Goal: Use online tool/utility: Utilize a website feature to perform a specific function

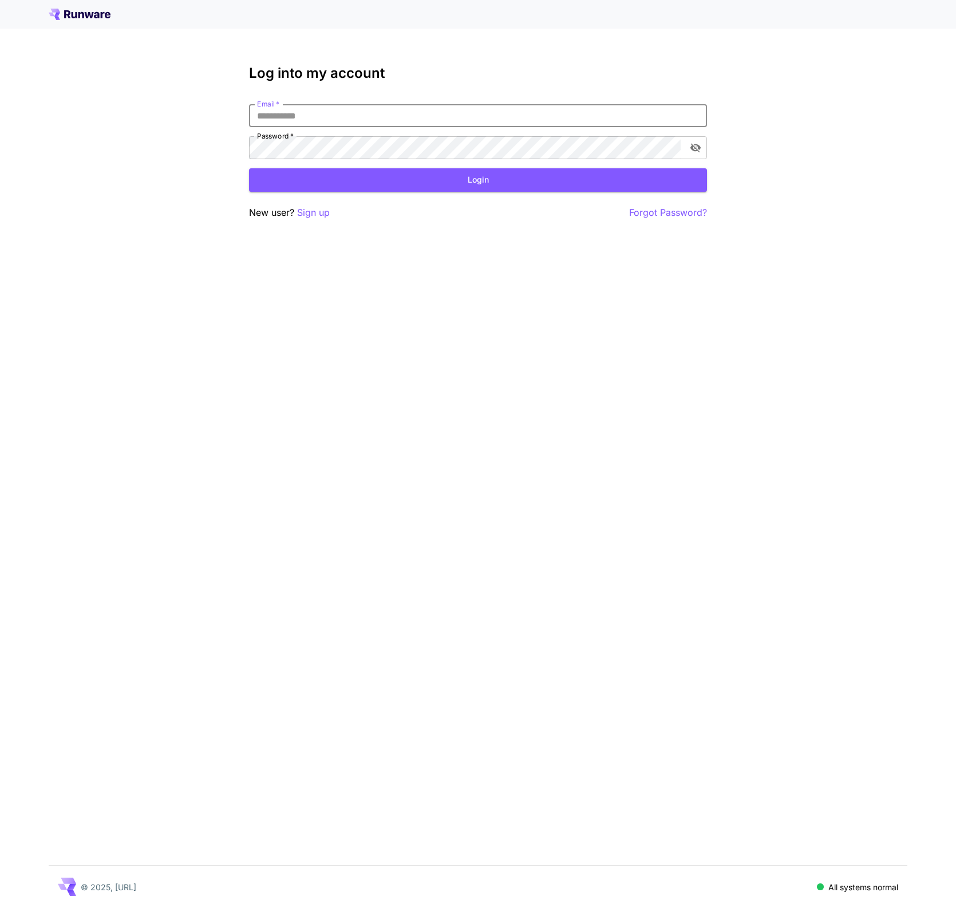
type input "**********"
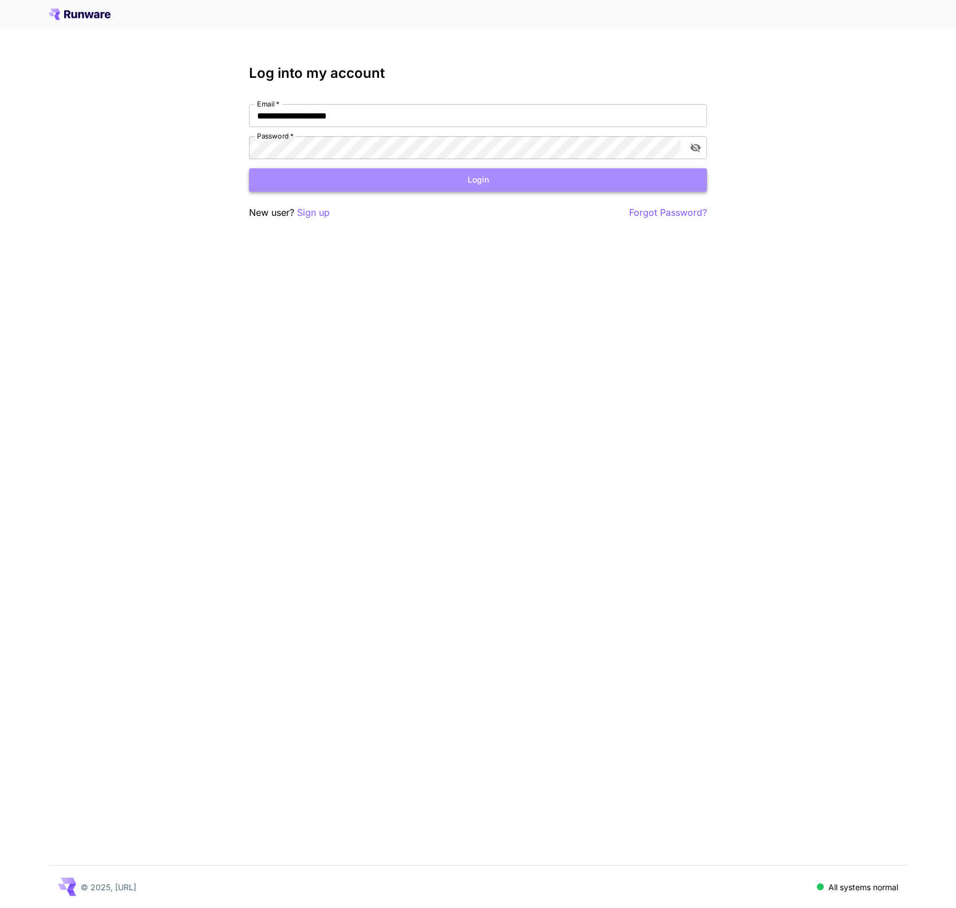
click at [467, 189] on button "Login" at bounding box center [478, 179] width 458 height 23
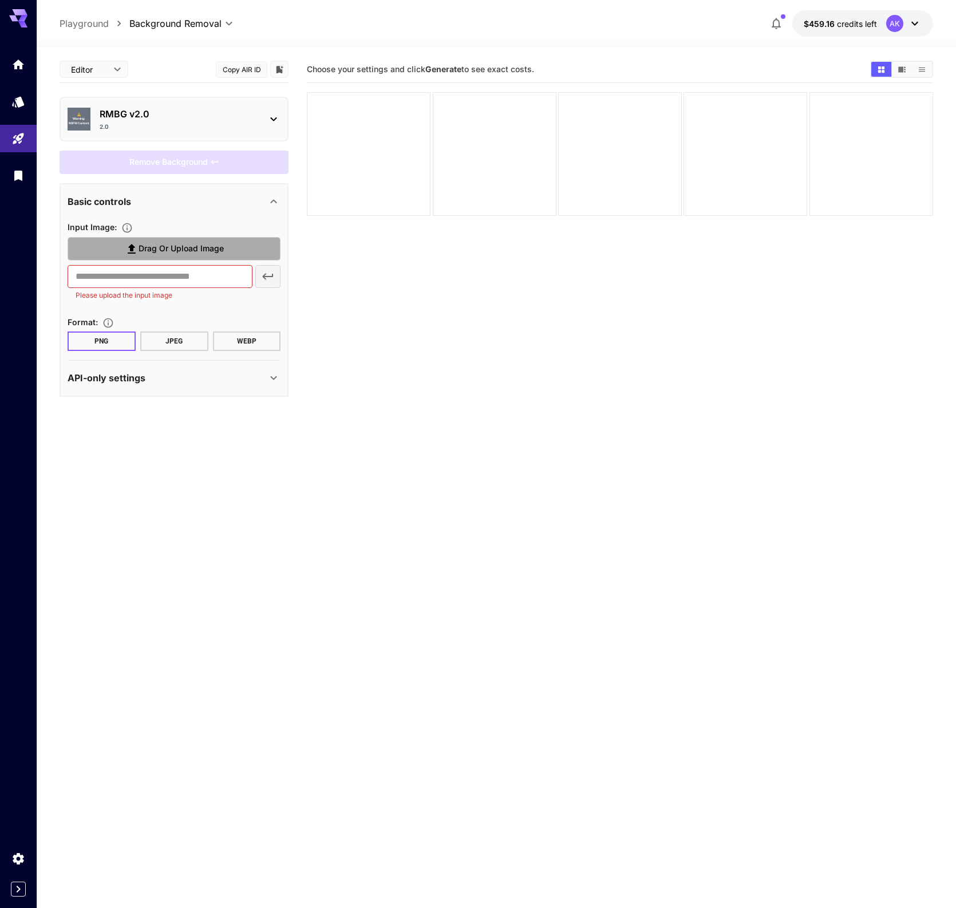
click at [179, 242] on span "Drag or upload image" at bounding box center [180, 249] width 85 height 14
click at [0, 0] on input "Drag or upload image" at bounding box center [0, 0] width 0 height 0
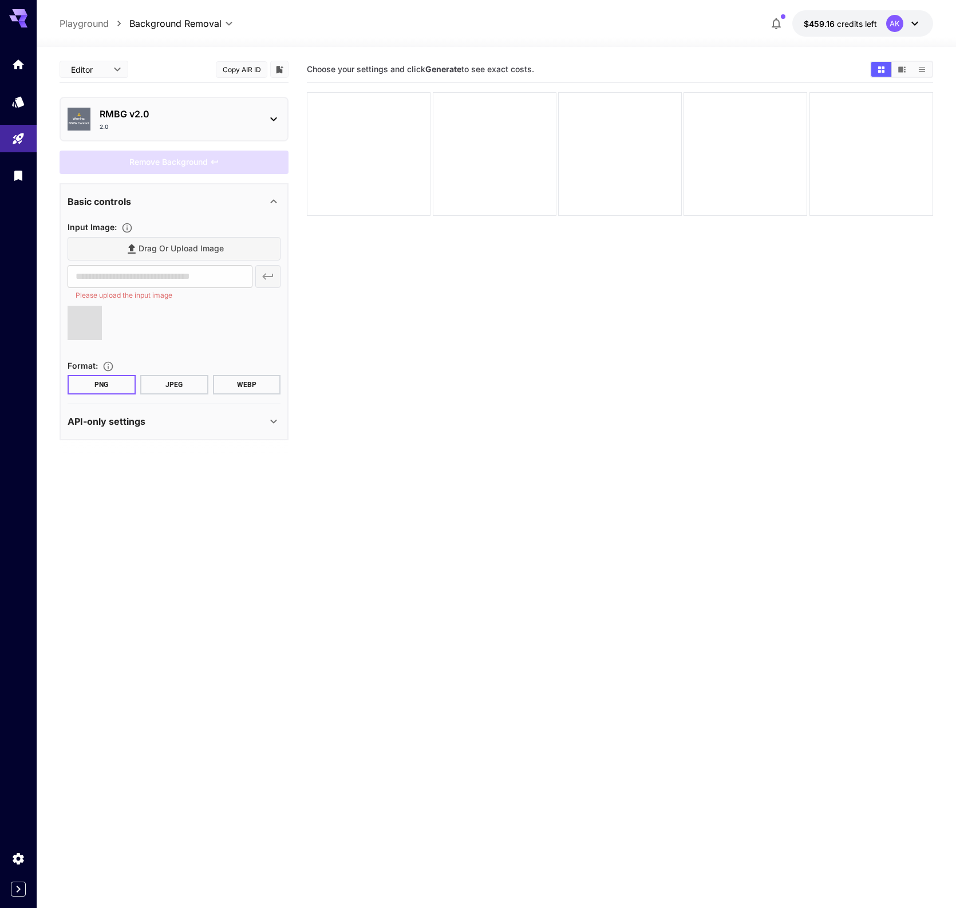
type input "**********"
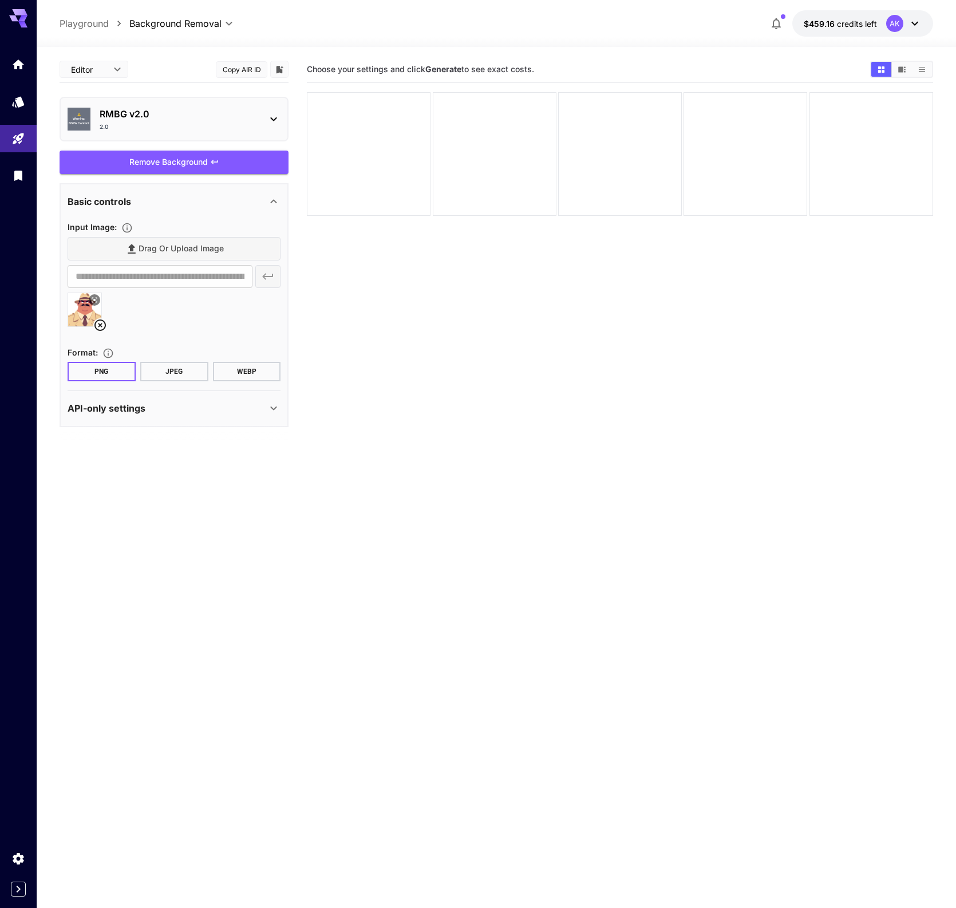
click at [166, 161] on div "Remove Background" at bounding box center [174, 162] width 229 height 23
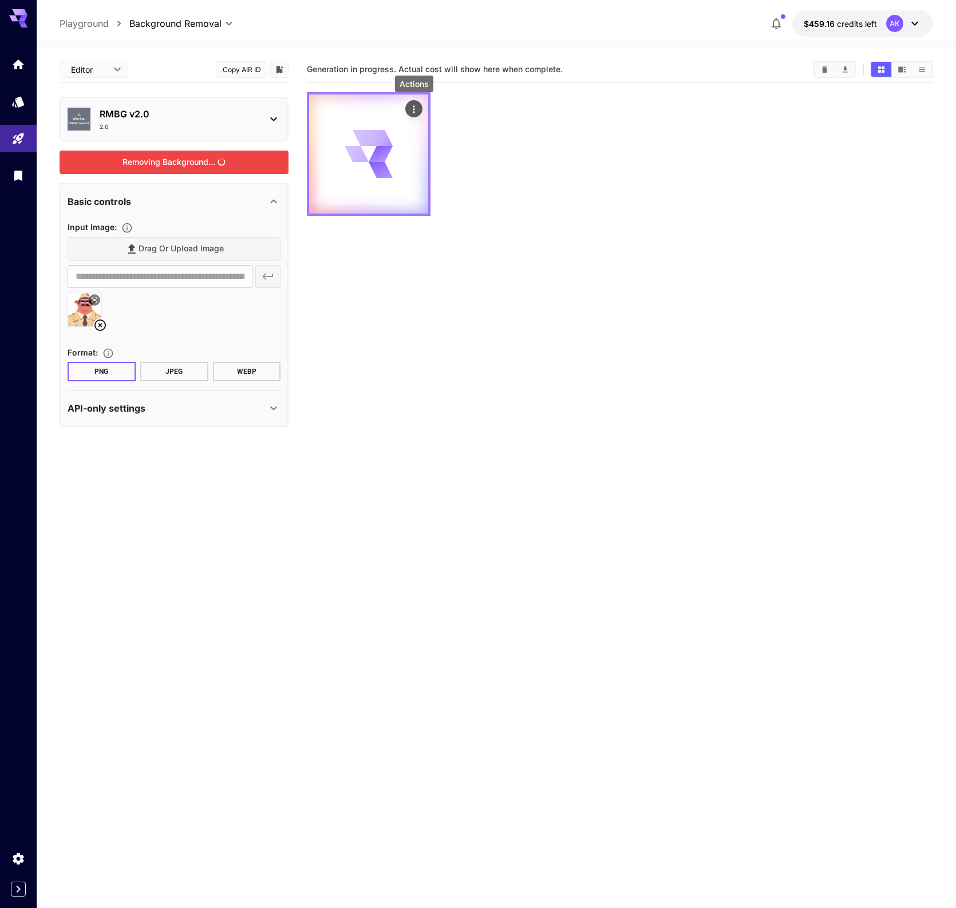
click at [417, 107] on icon "Actions" at bounding box center [413, 109] width 11 height 11
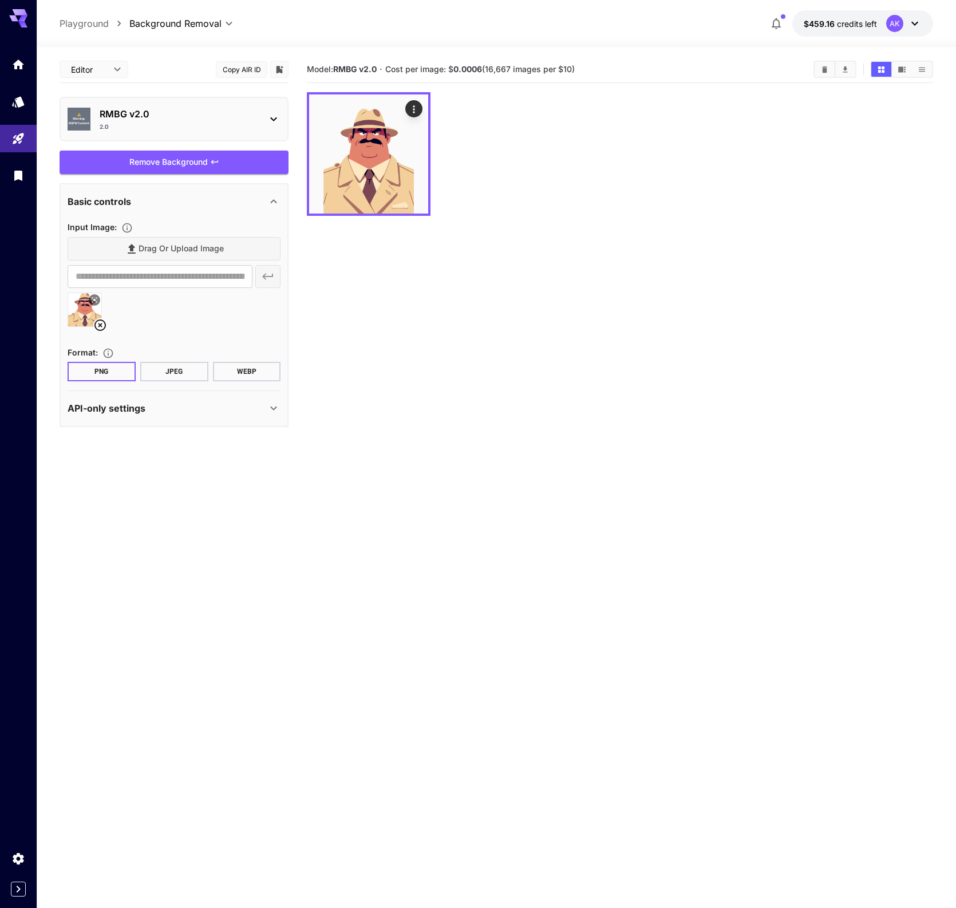
click at [505, 259] on section "Model: RMBG v2.0 · Cost per image: $ 0.0006 (16,667 images per $10)" at bounding box center [620, 510] width 626 height 908
click at [415, 110] on icon "Actions" at bounding box center [413, 109] width 11 height 11
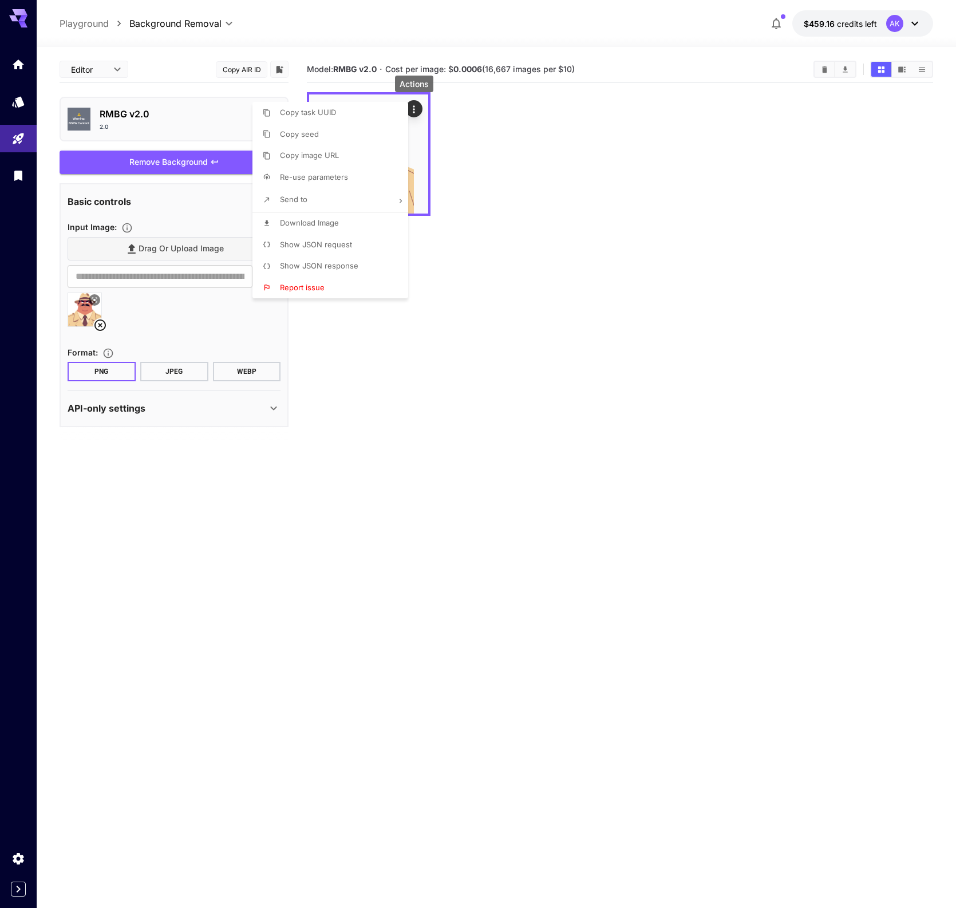
click at [346, 220] on li "Download Image" at bounding box center [333, 223] width 163 height 22
click at [173, 307] on div at bounding box center [478, 454] width 956 height 908
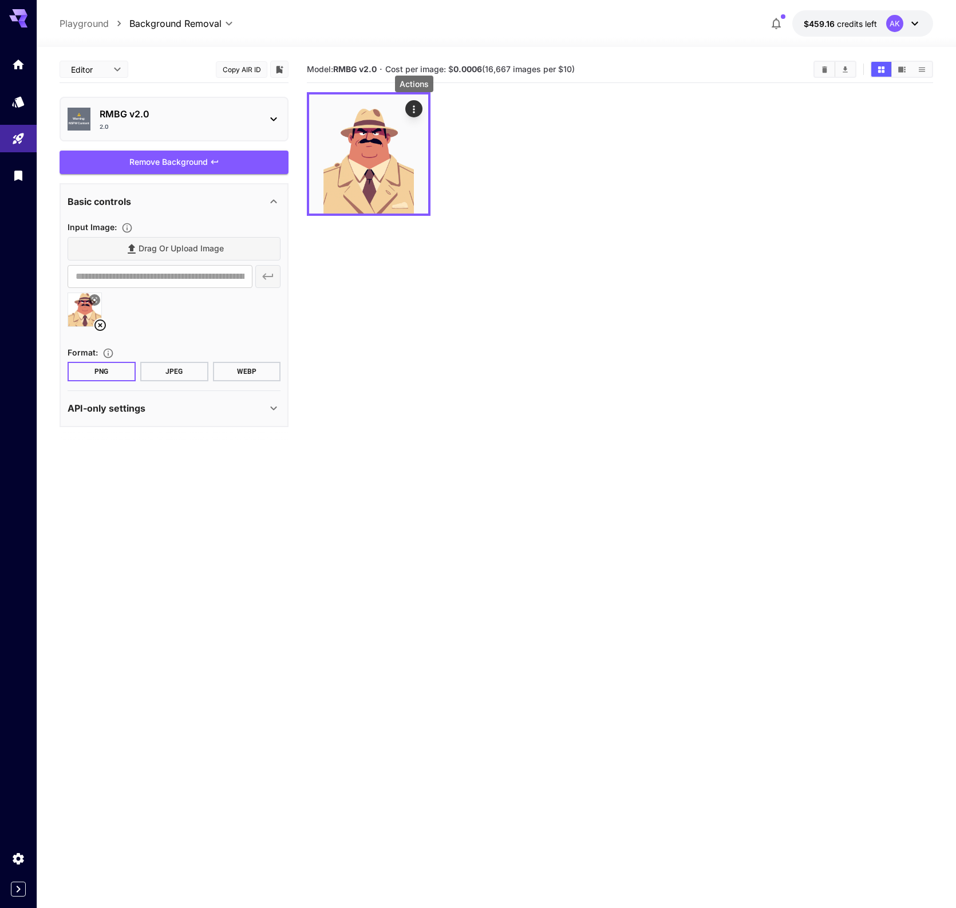
click at [101, 326] on icon at bounding box center [99, 324] width 11 height 11
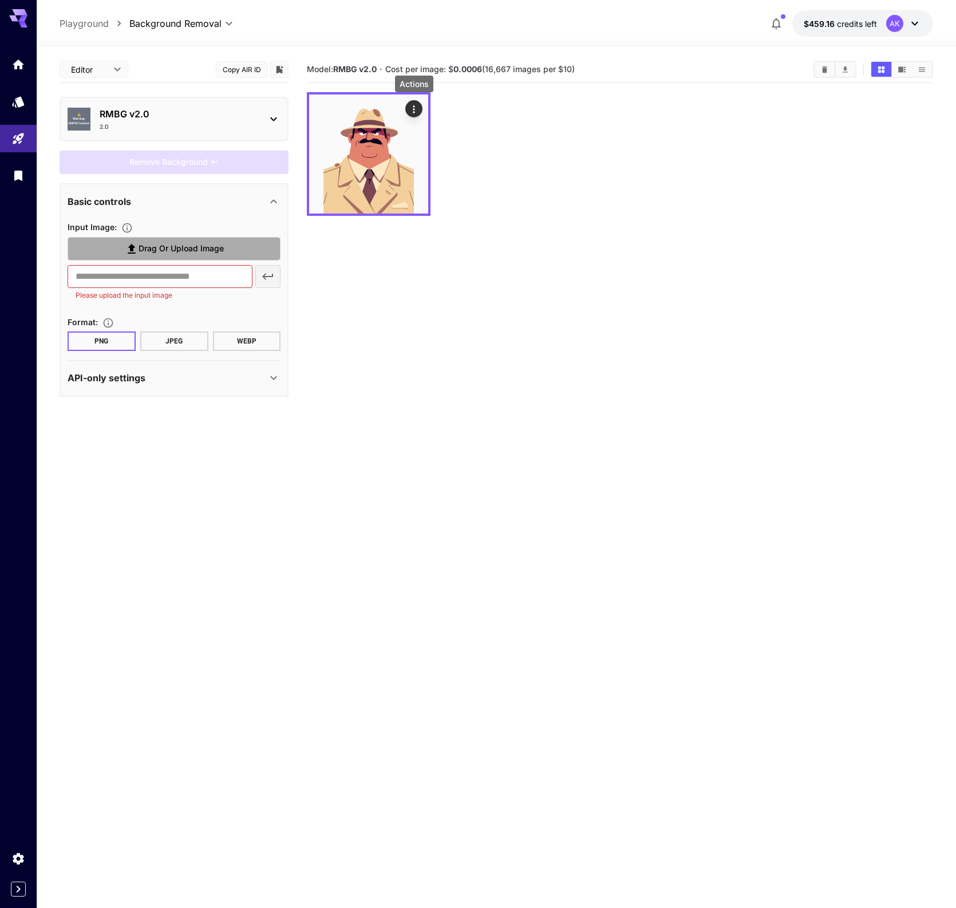
click at [175, 250] on span "Drag or upload image" at bounding box center [180, 249] width 85 height 14
click at [0, 0] on input "Drag or upload image" at bounding box center [0, 0] width 0 height 0
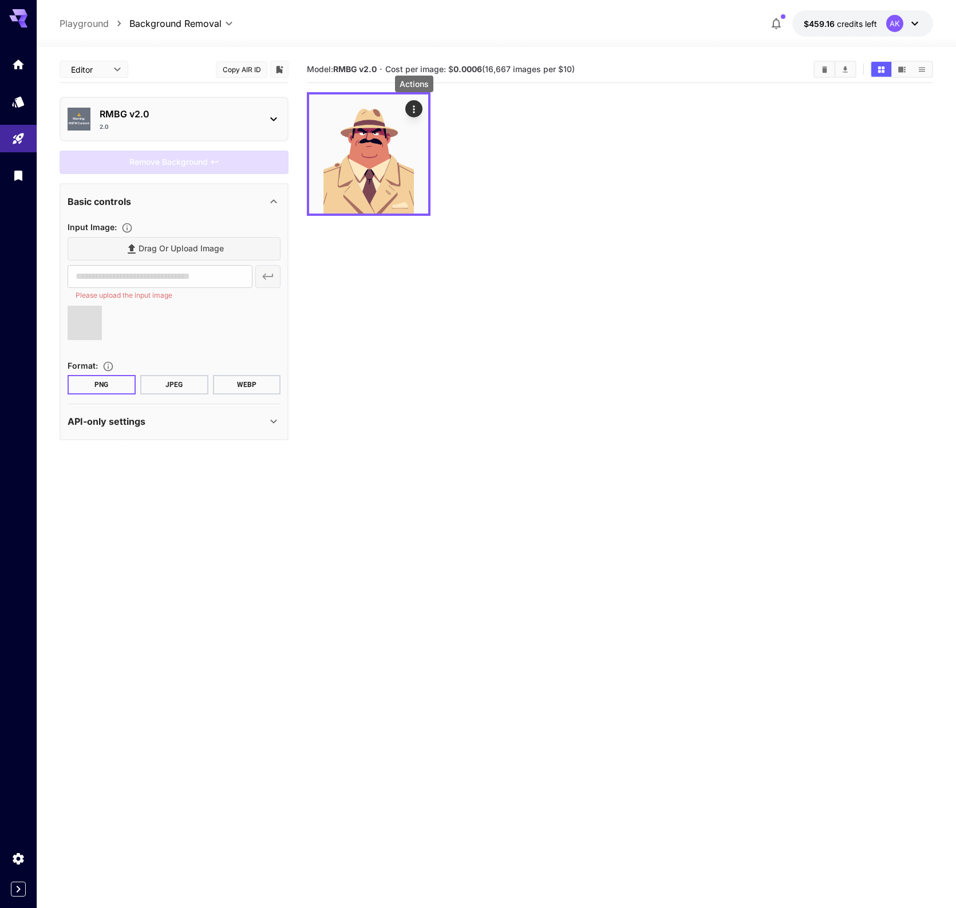
type input "**********"
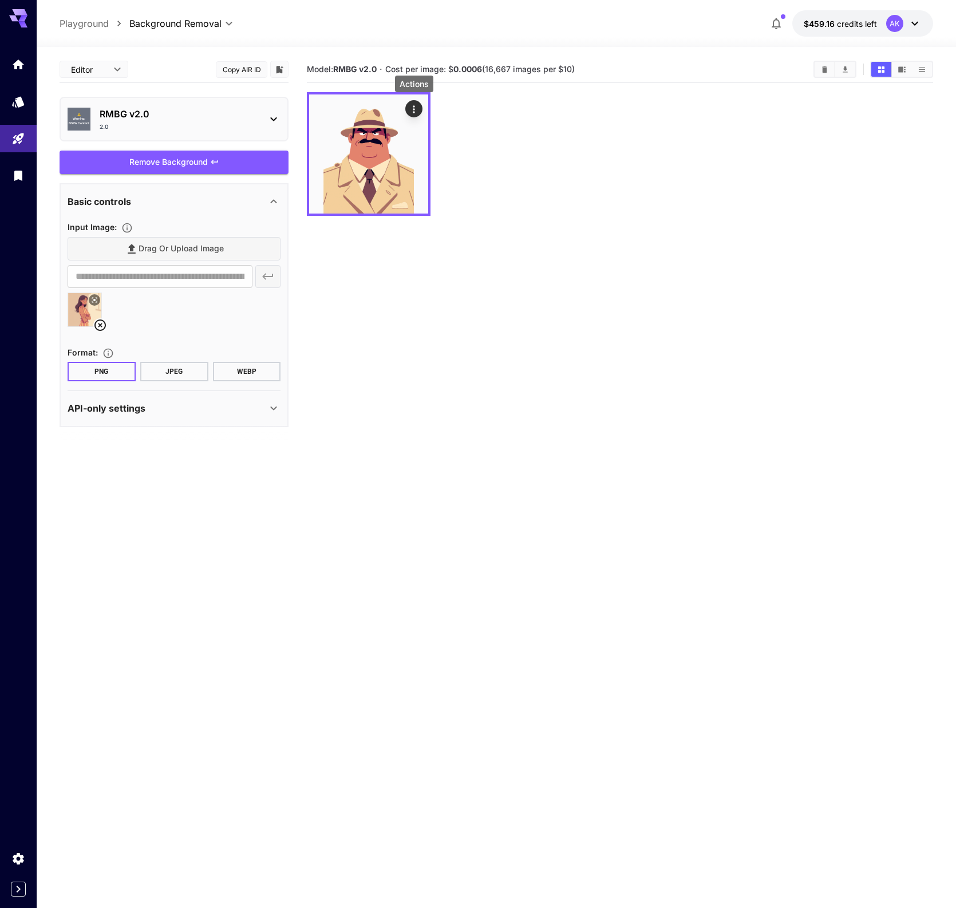
click at [164, 161] on div "Remove Background" at bounding box center [174, 162] width 229 height 23
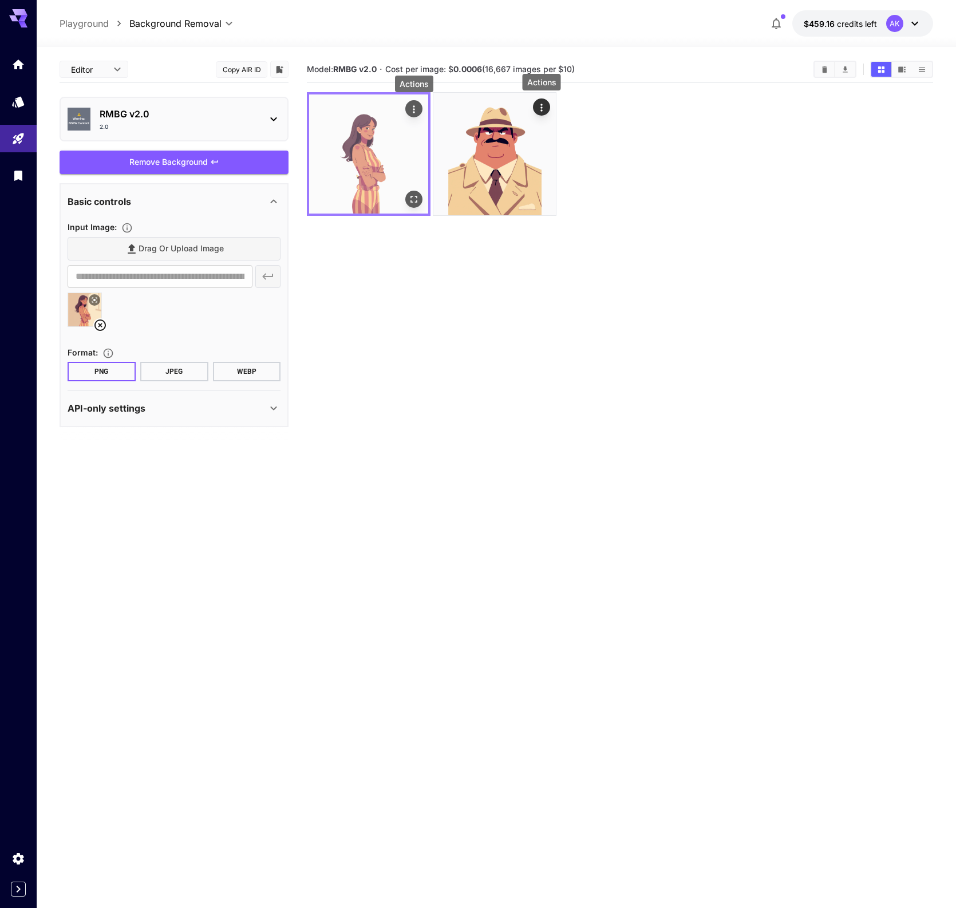
click at [416, 108] on icon "Actions" at bounding box center [413, 109] width 11 height 11
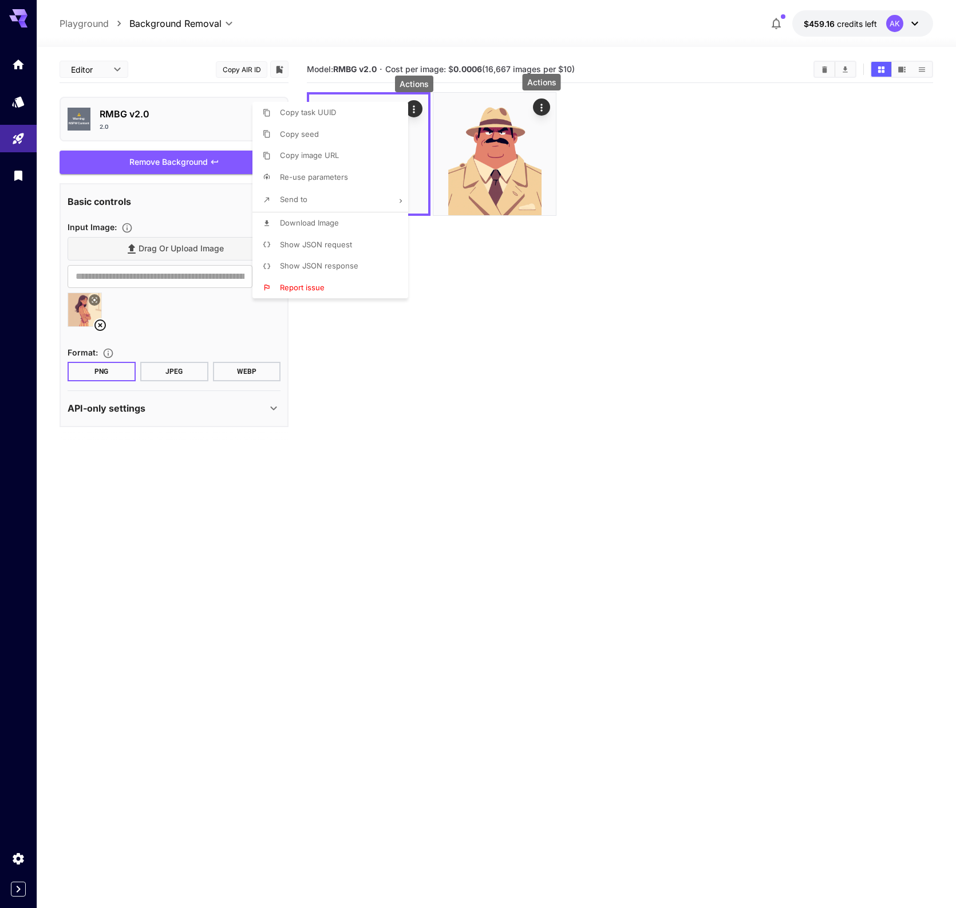
click at [354, 221] on li "Download Image" at bounding box center [333, 223] width 163 height 22
click at [149, 347] on div at bounding box center [478, 454] width 956 height 908
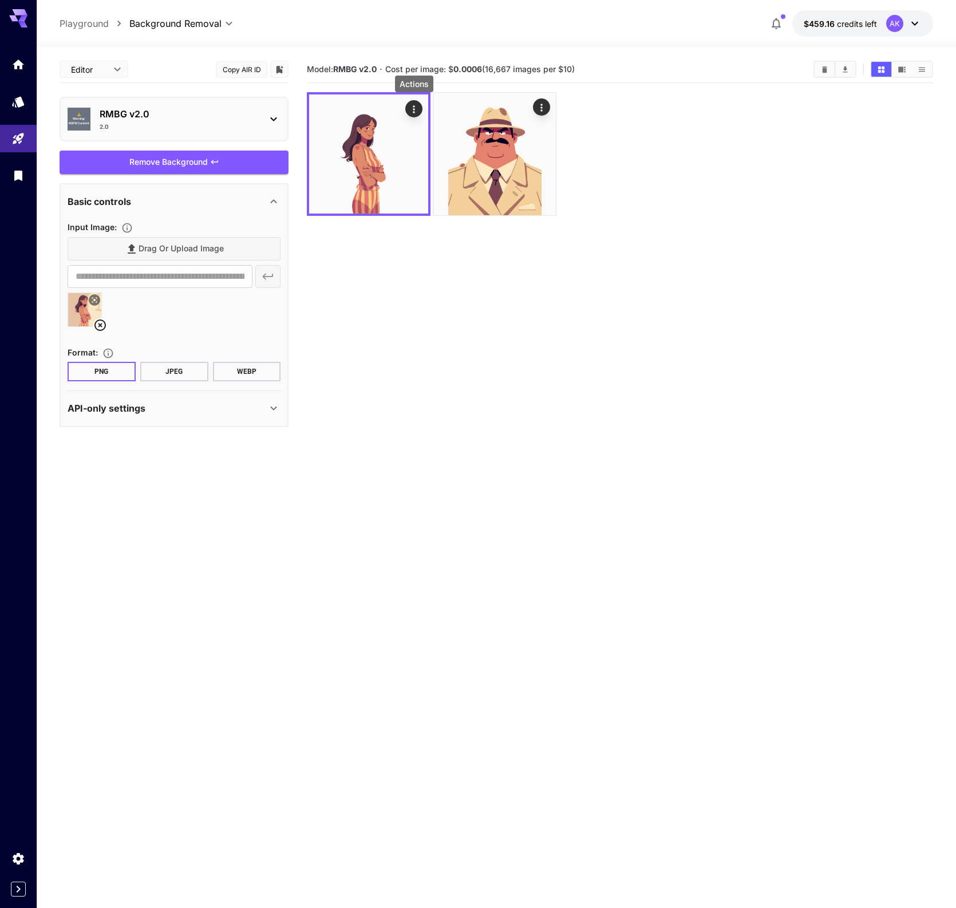
click at [102, 324] on icon at bounding box center [100, 325] width 14 height 14
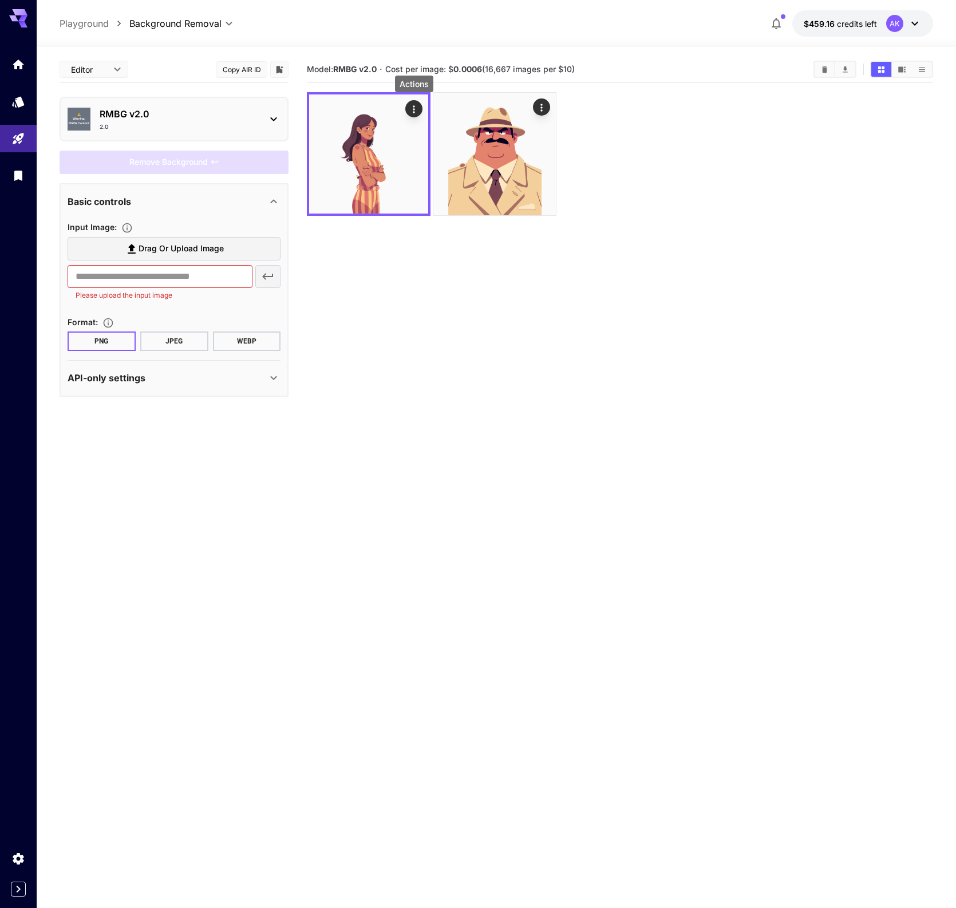
click at [159, 251] on span "Drag or upload image" at bounding box center [180, 249] width 85 height 14
click at [0, 0] on input "Drag or upload image" at bounding box center [0, 0] width 0 height 0
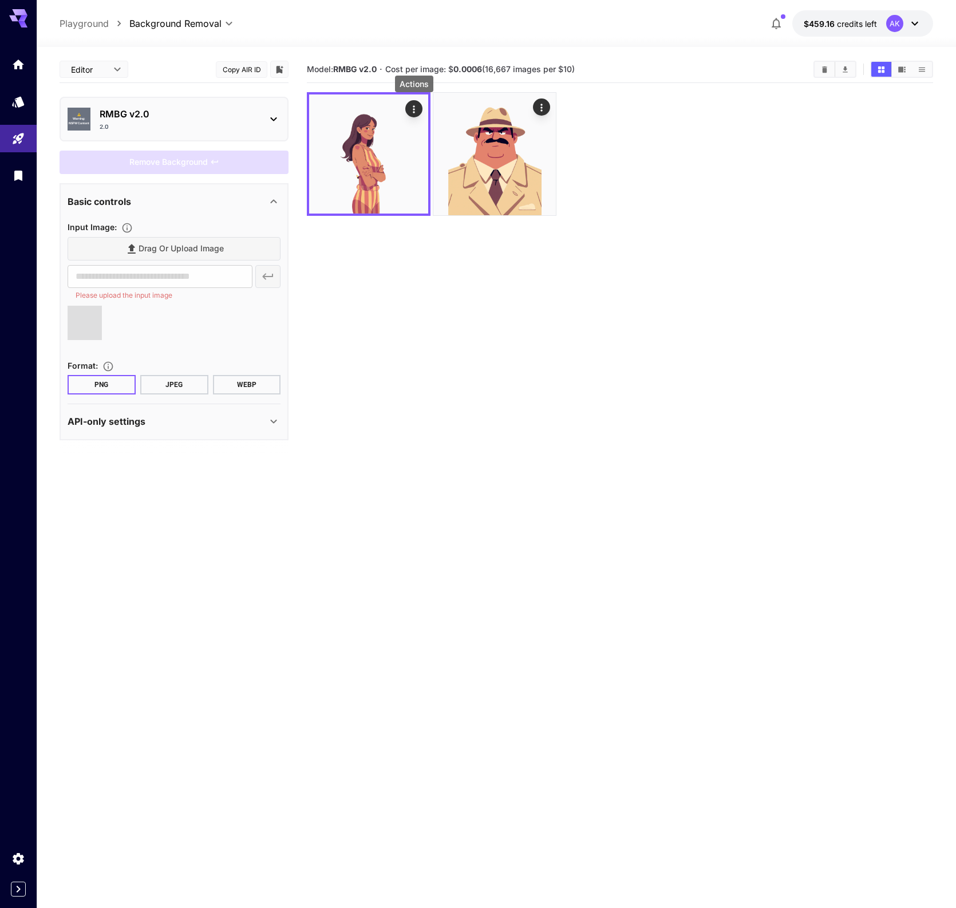
type input "**********"
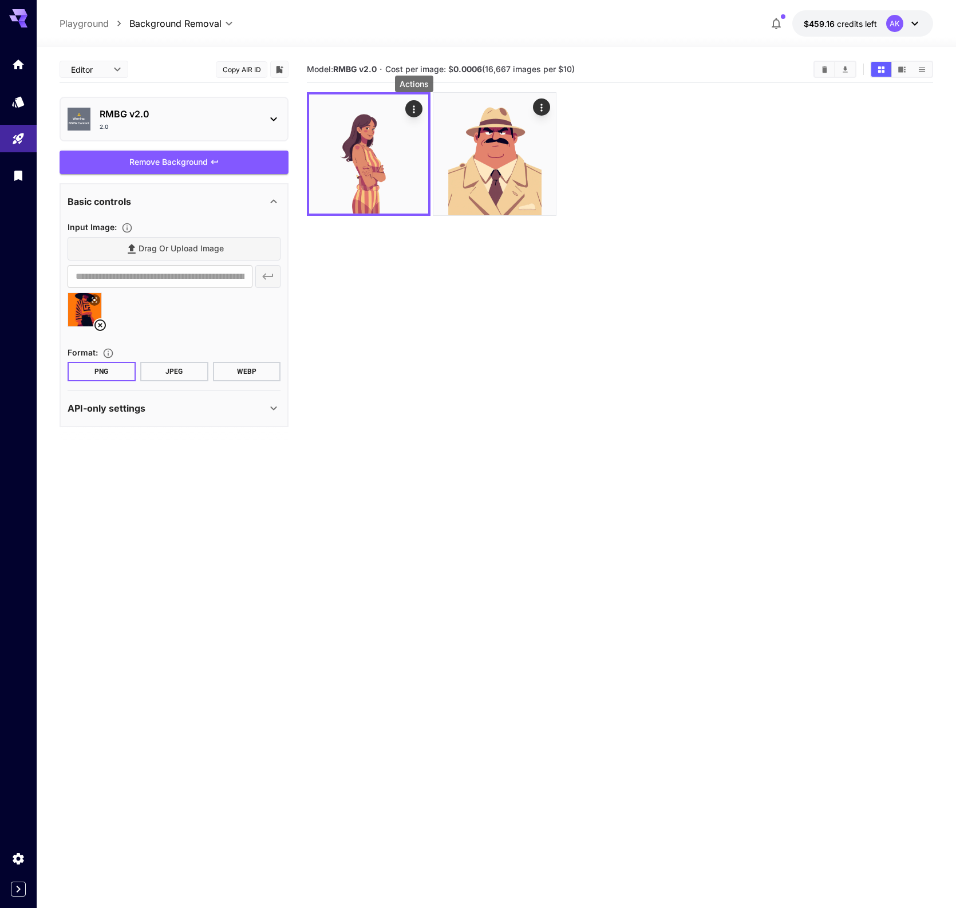
click at [181, 166] on div "Remove Background" at bounding box center [174, 162] width 229 height 23
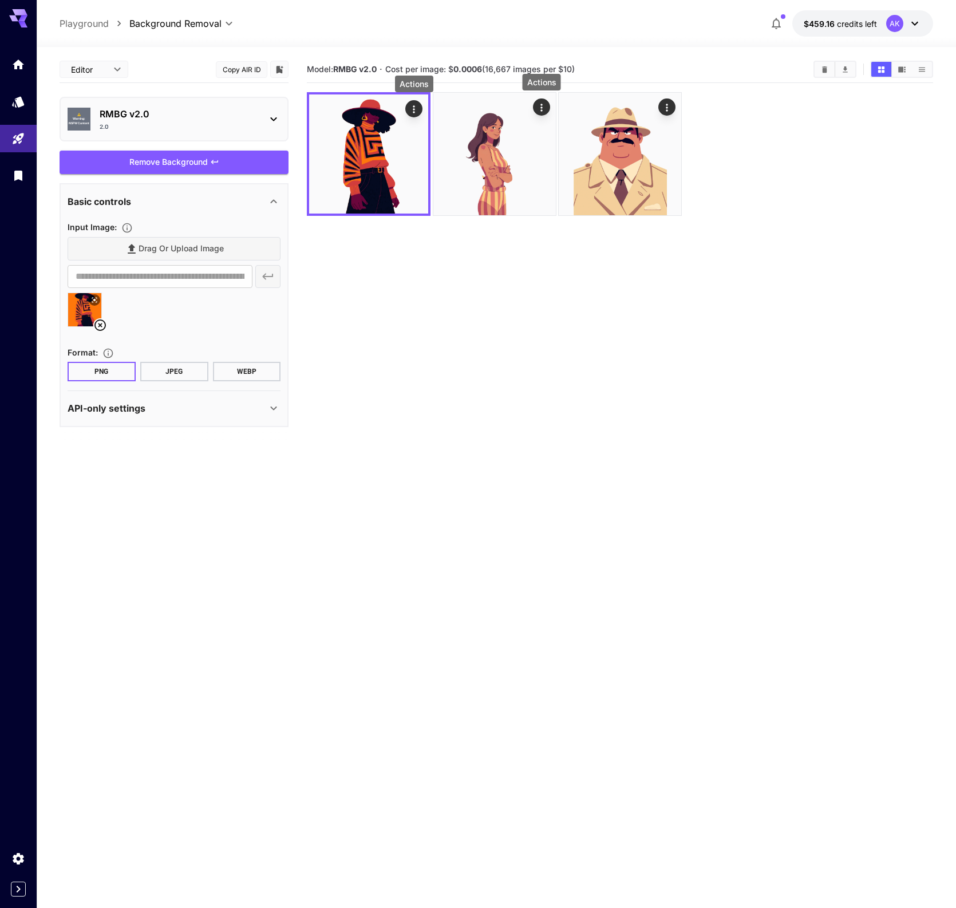
click at [417, 106] on icon "Actions" at bounding box center [413, 109] width 11 height 11
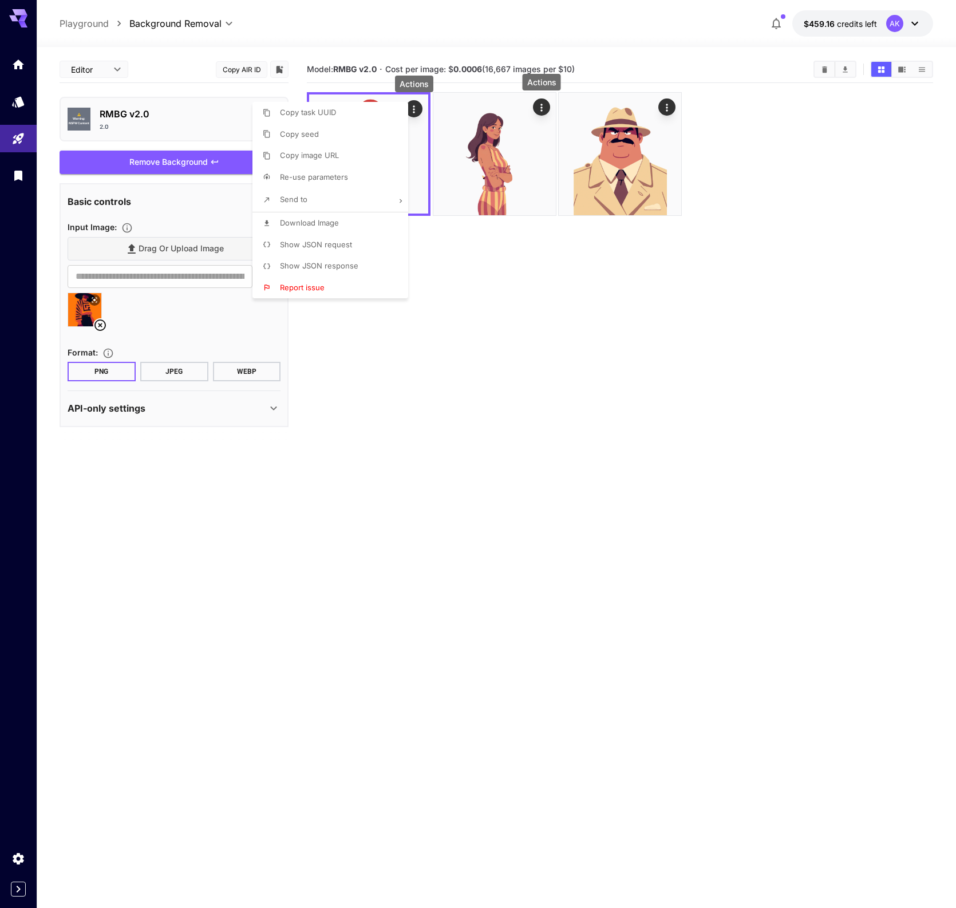
click at [330, 225] on span "Download Image" at bounding box center [309, 222] width 59 height 9
click at [151, 305] on div at bounding box center [478, 454] width 956 height 908
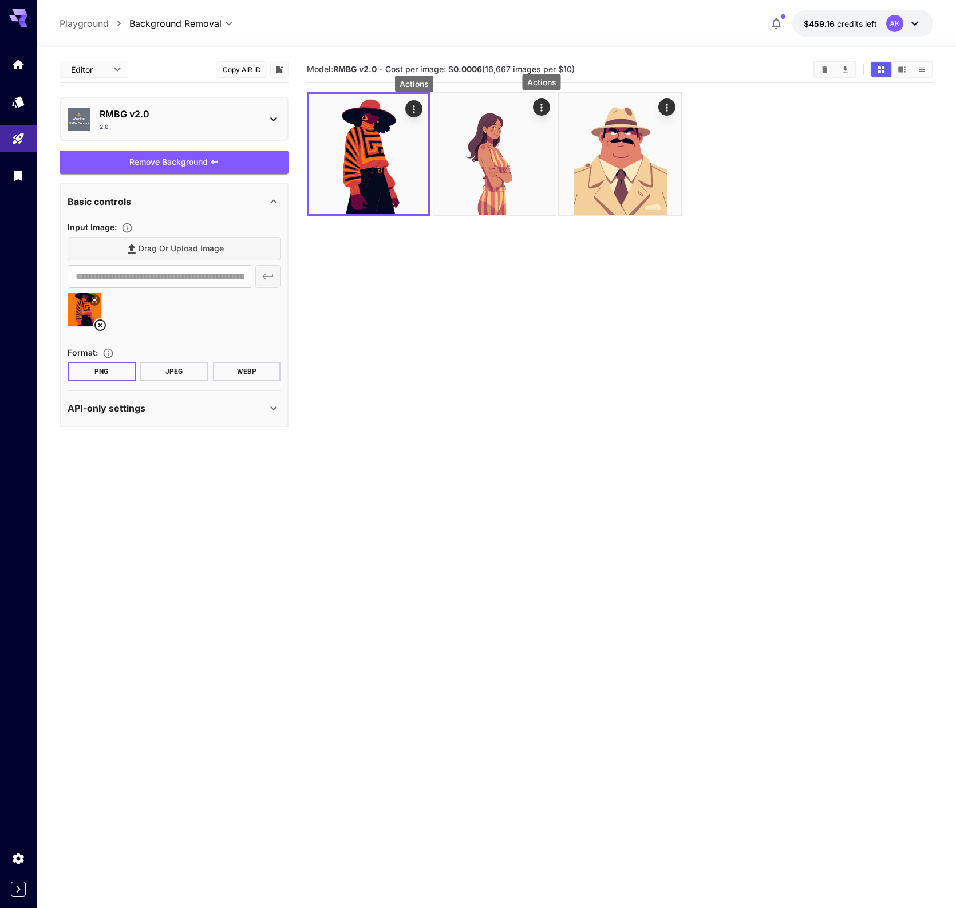
click at [100, 323] on icon at bounding box center [99, 324] width 11 height 11
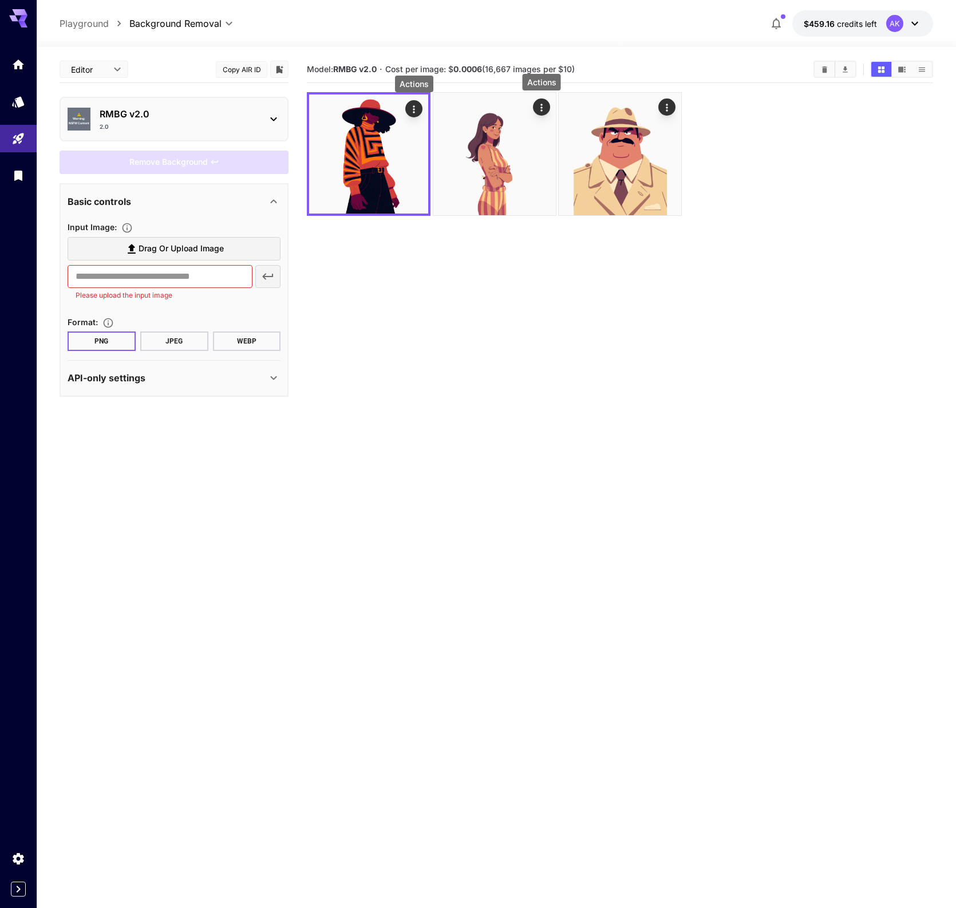
click at [173, 253] on span "Drag or upload image" at bounding box center [180, 249] width 85 height 14
click at [0, 0] on input "Drag or upload image" at bounding box center [0, 0] width 0 height 0
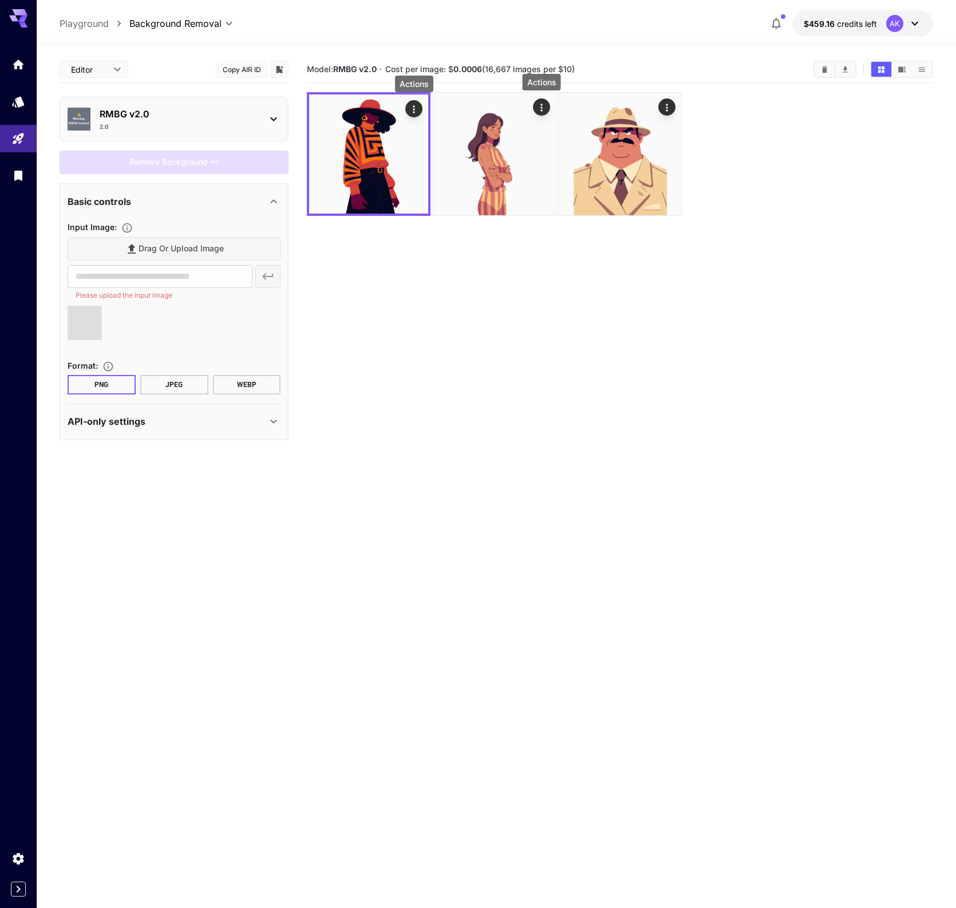
type input "**********"
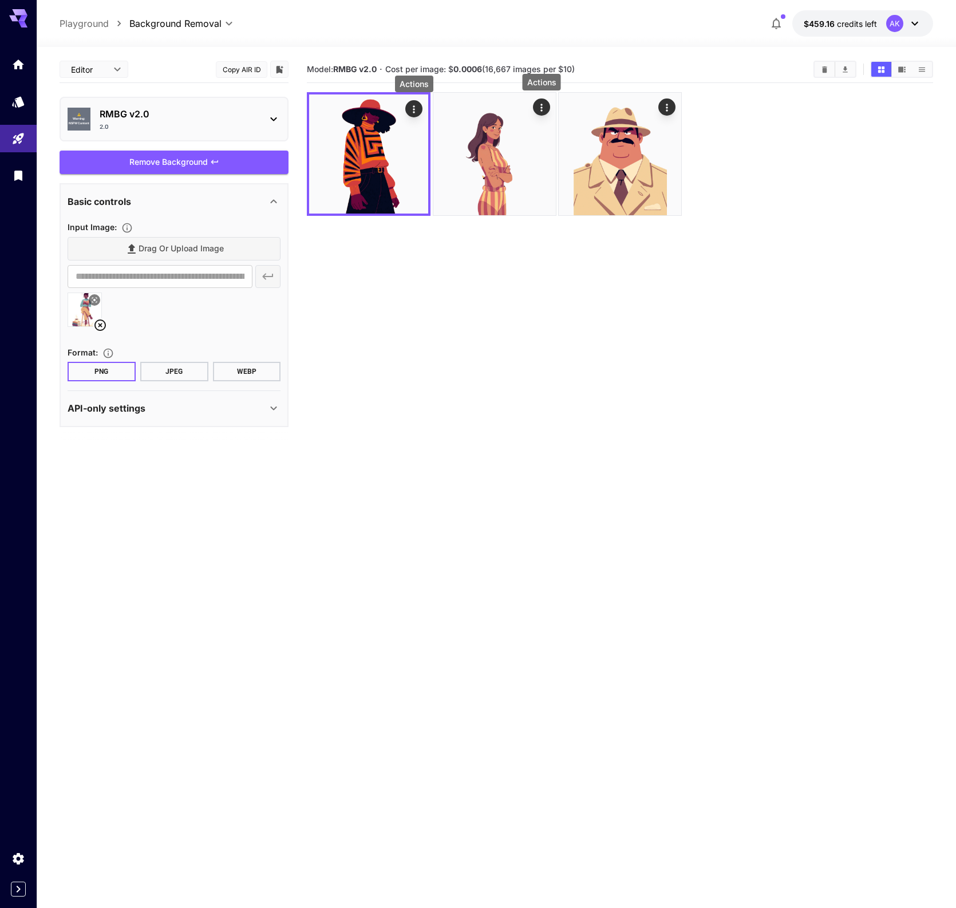
click at [184, 159] on div "Remove Background" at bounding box center [174, 162] width 229 height 23
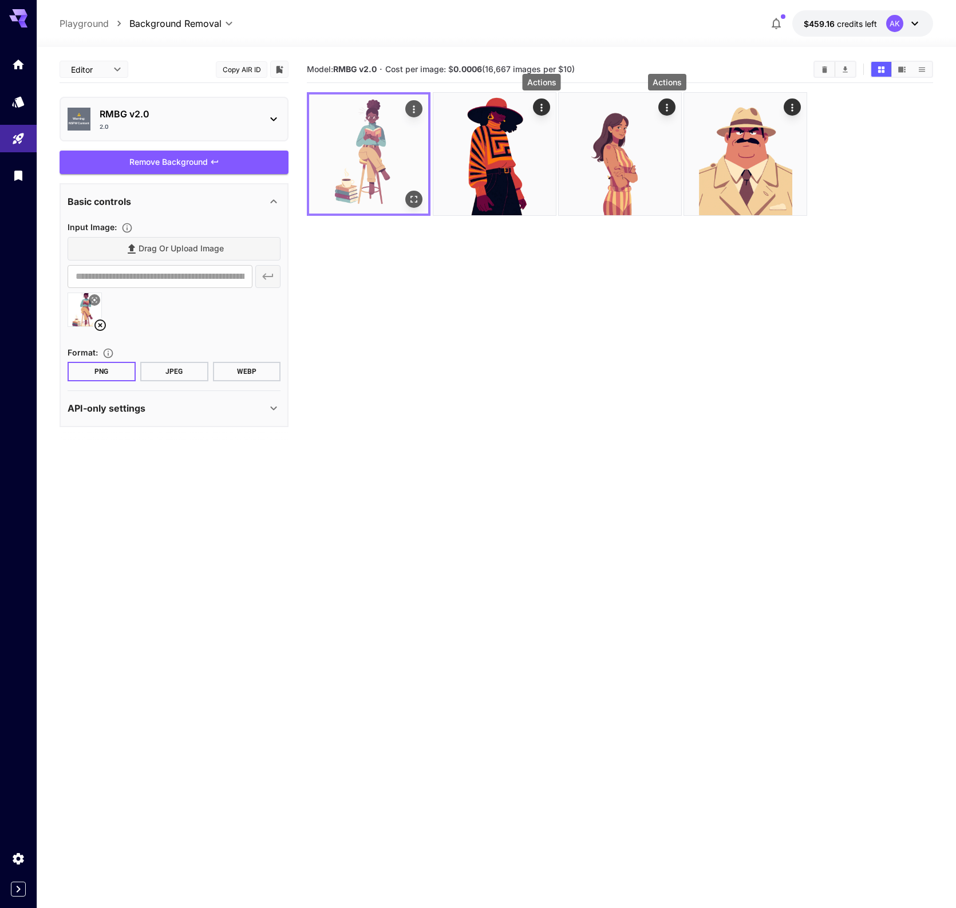
click at [415, 102] on div "Actions" at bounding box center [413, 109] width 11 height 14
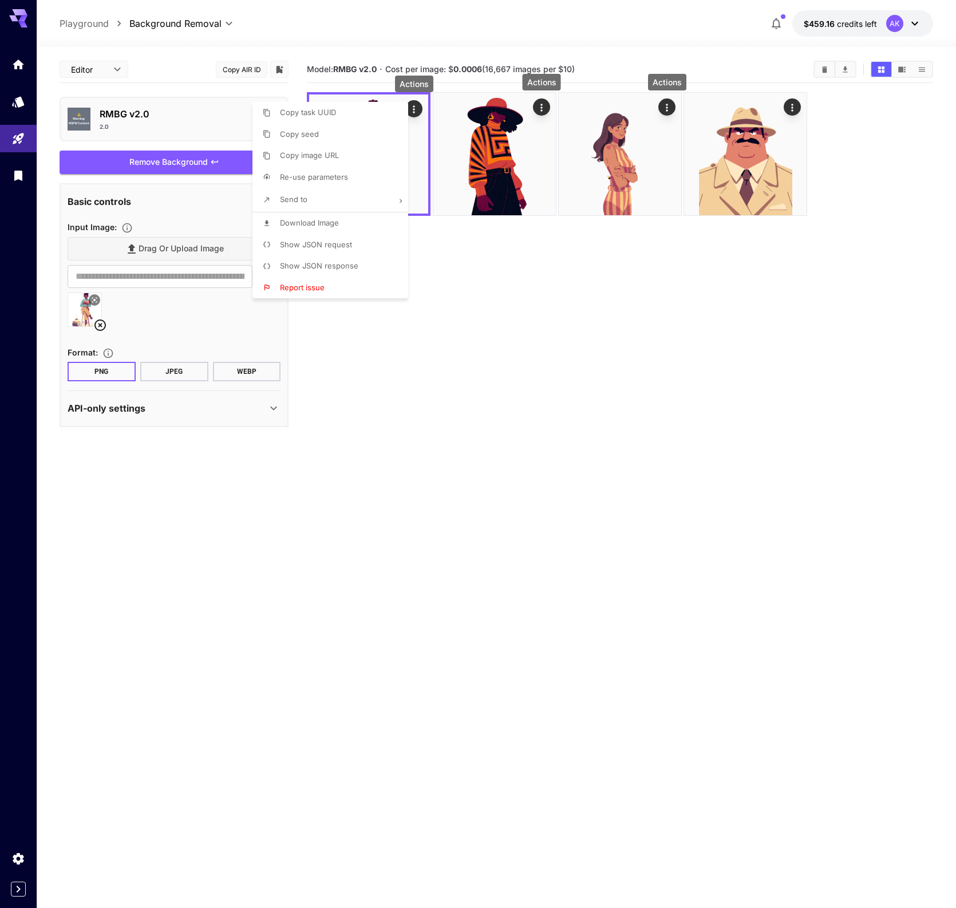
click at [333, 219] on span "Download Image" at bounding box center [309, 222] width 59 height 9
click at [457, 401] on div at bounding box center [478, 454] width 956 height 908
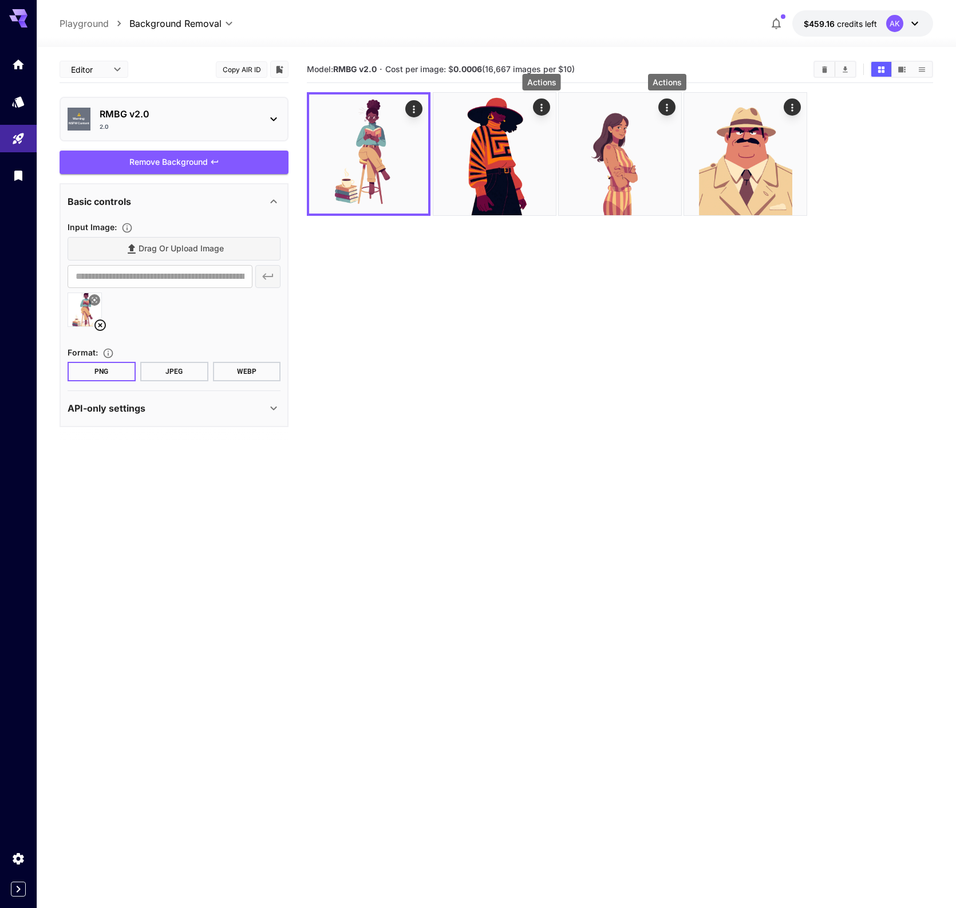
click at [192, 113] on p "RMBG v2.0" at bounding box center [179, 114] width 158 height 14
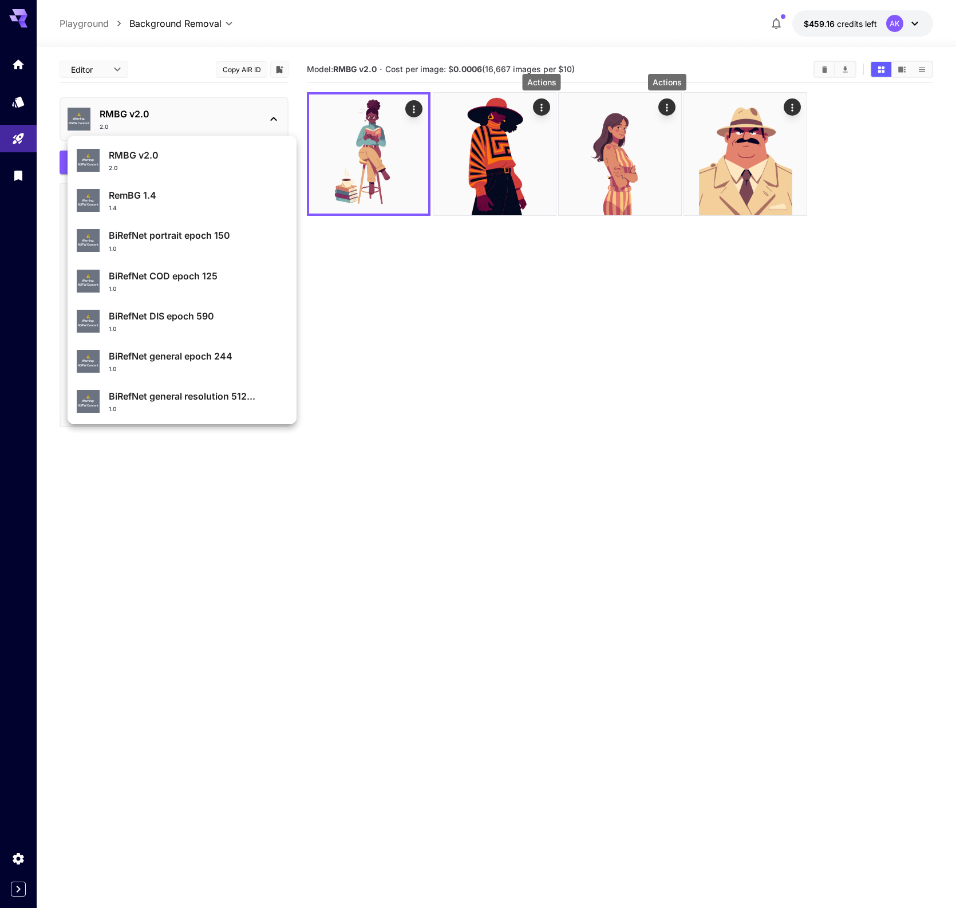
click at [90, 557] on div at bounding box center [478, 454] width 956 height 908
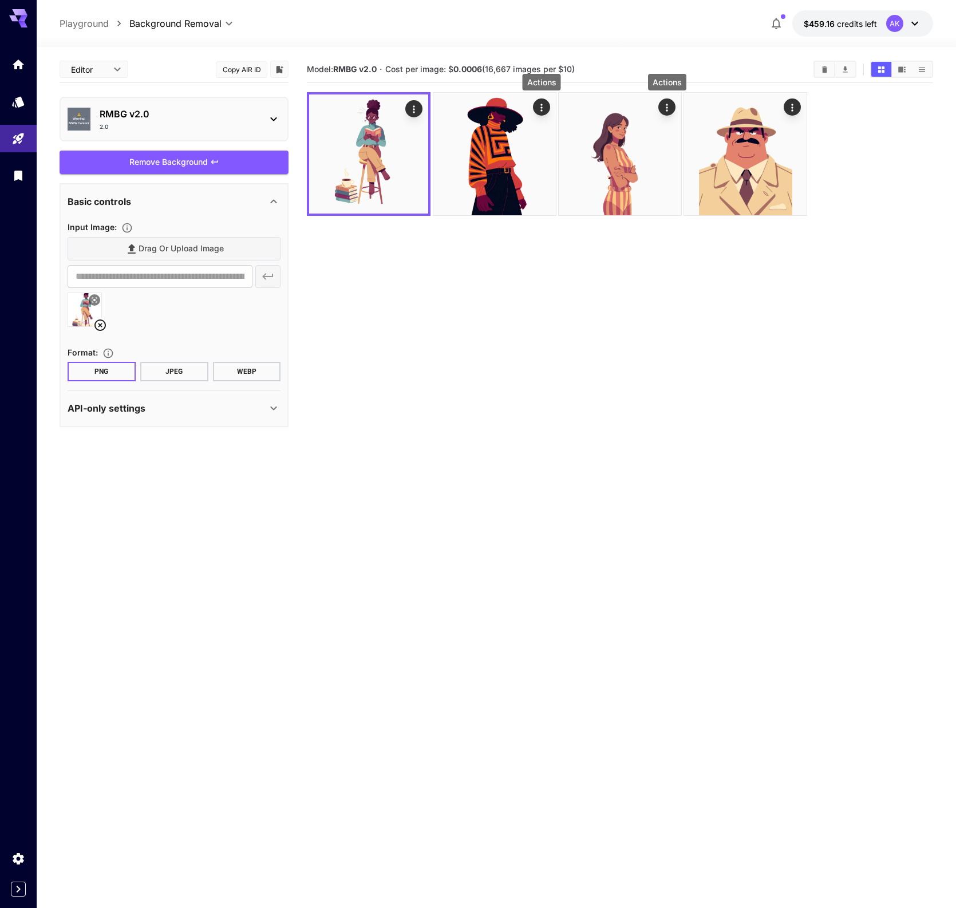
click at [90, 557] on div at bounding box center [478, 454] width 956 height 908
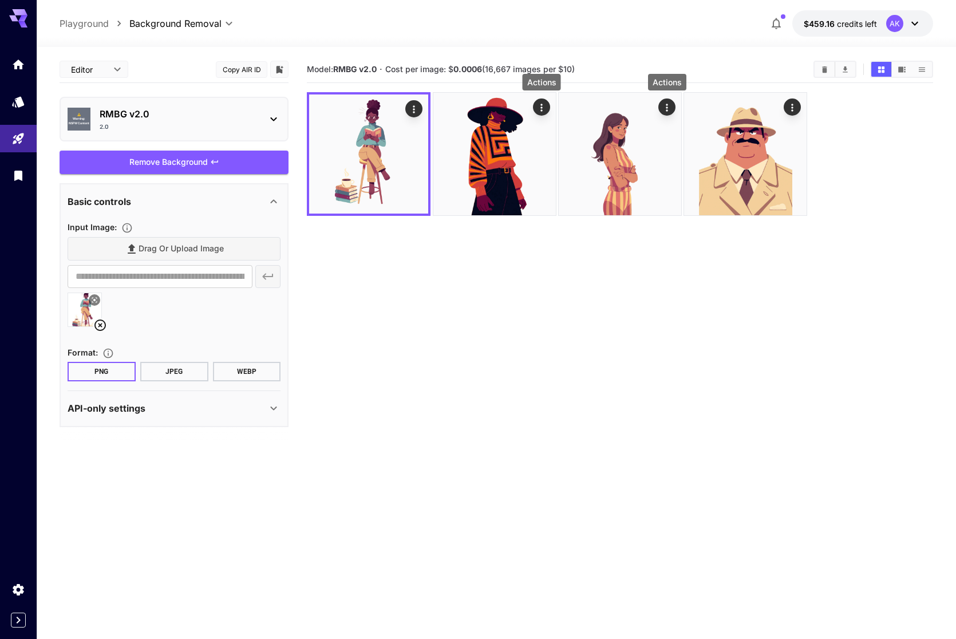
click at [218, 119] on div "RMBG v2.0 2.0" at bounding box center [179, 119] width 158 height 24
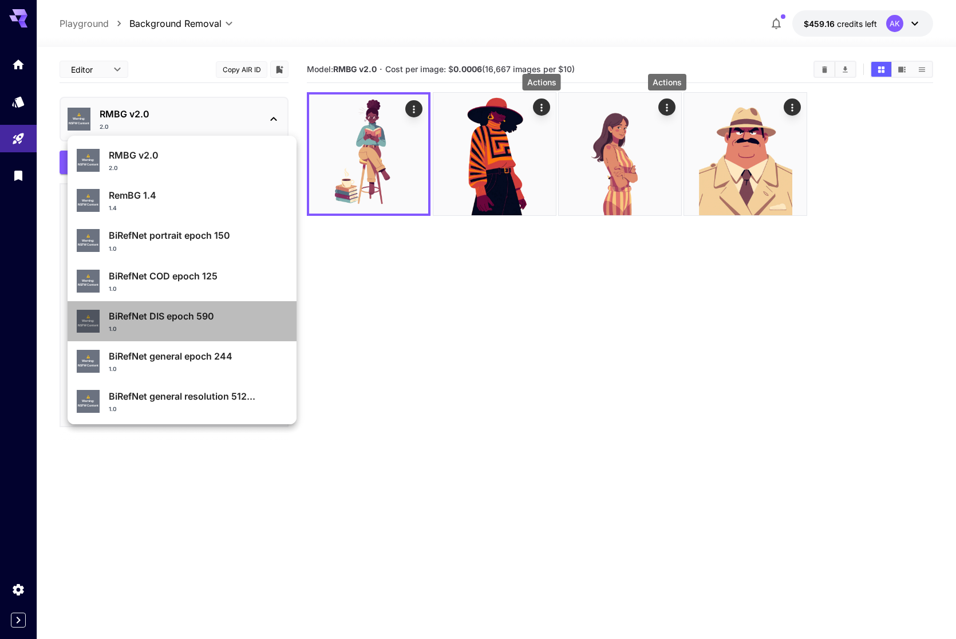
click at [192, 323] on div "BiRefNet DIS epoch 590 1.0" at bounding box center [198, 321] width 179 height 24
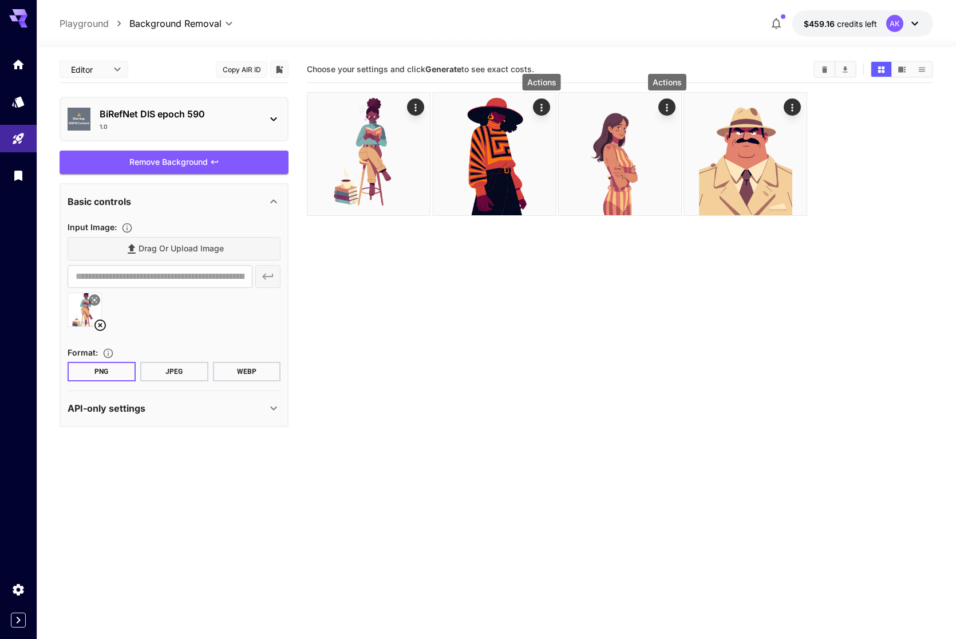
click at [101, 325] on icon at bounding box center [99, 324] width 11 height 11
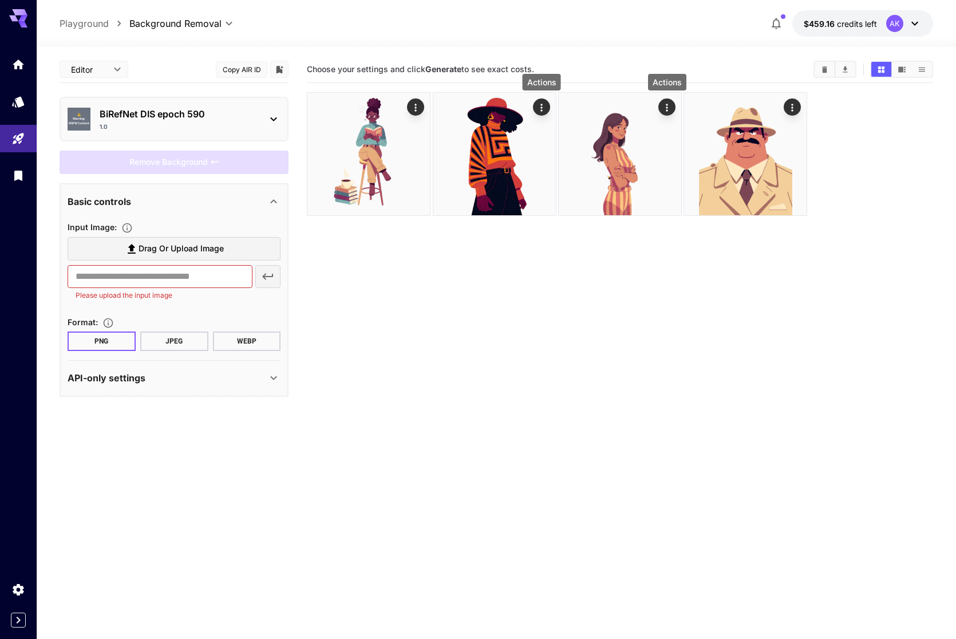
click at [163, 251] on span "Drag or upload image" at bounding box center [180, 249] width 85 height 14
click at [0, 0] on input "Drag or upload image" at bounding box center [0, 0] width 0 height 0
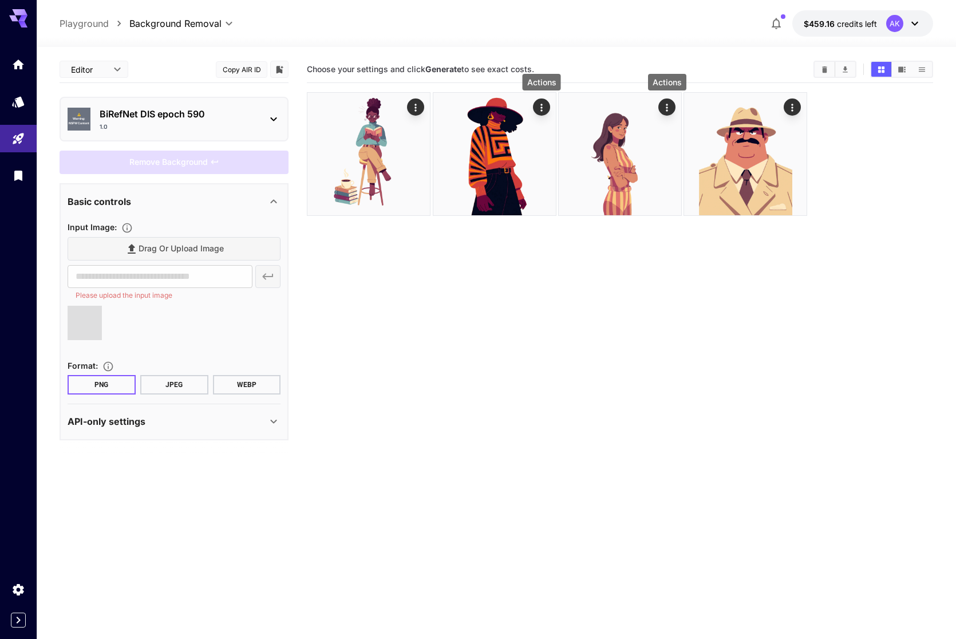
type input "**********"
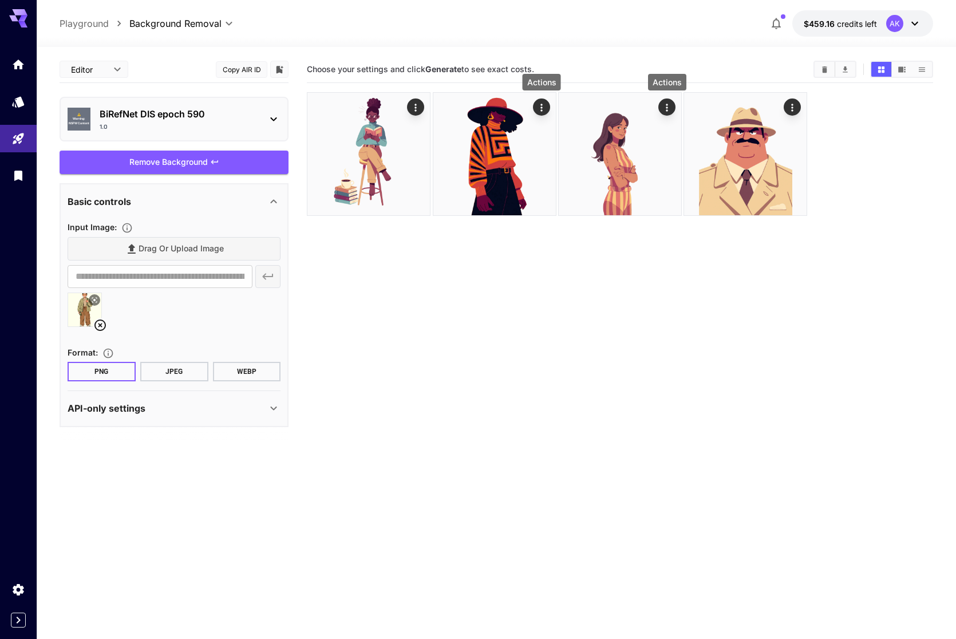
click at [163, 155] on div "Remove Background" at bounding box center [174, 162] width 229 height 23
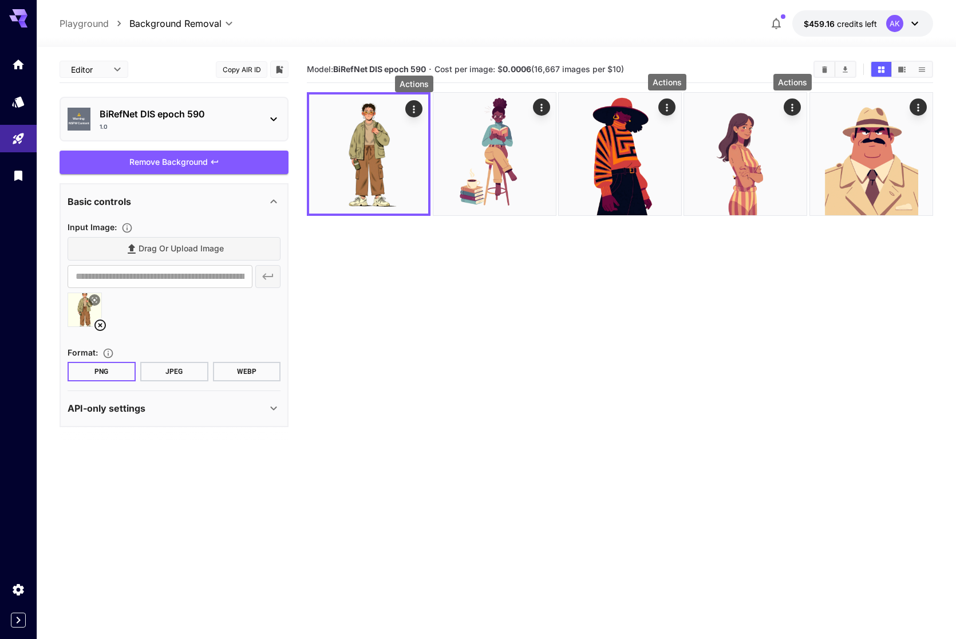
click at [418, 109] on icon "Actions" at bounding box center [413, 109] width 11 height 11
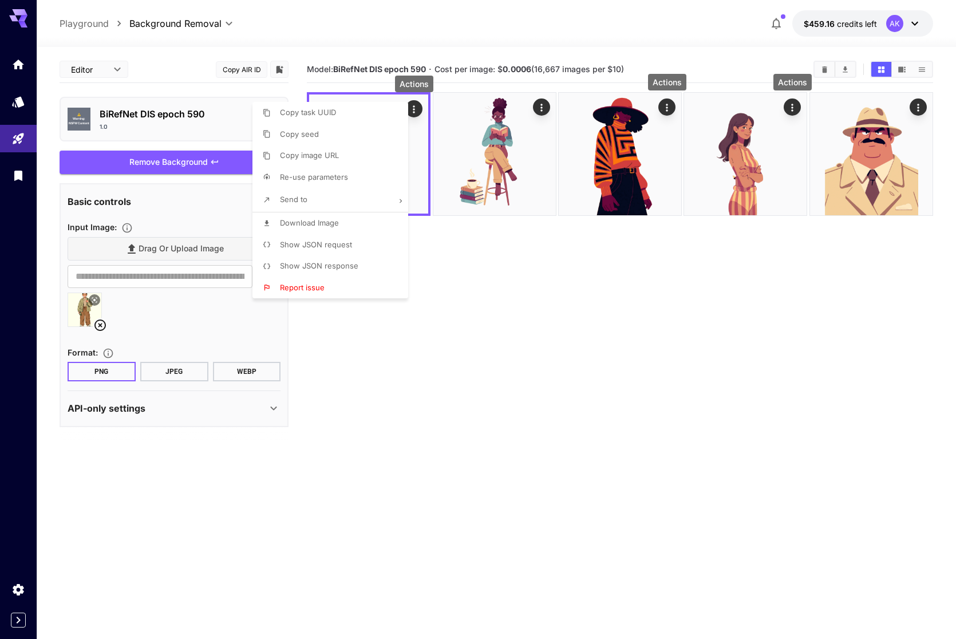
click at [337, 224] on span "Download Image" at bounding box center [309, 222] width 59 height 9
click at [410, 409] on div at bounding box center [478, 319] width 956 height 639
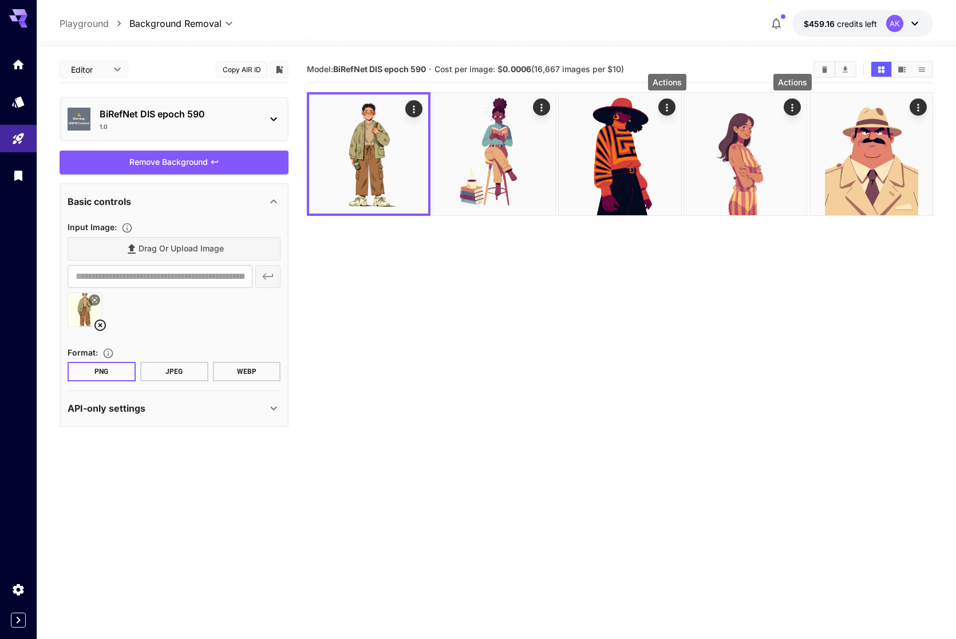
click at [194, 112] on p "BiRefNet DIS epoch 590" at bounding box center [179, 114] width 158 height 14
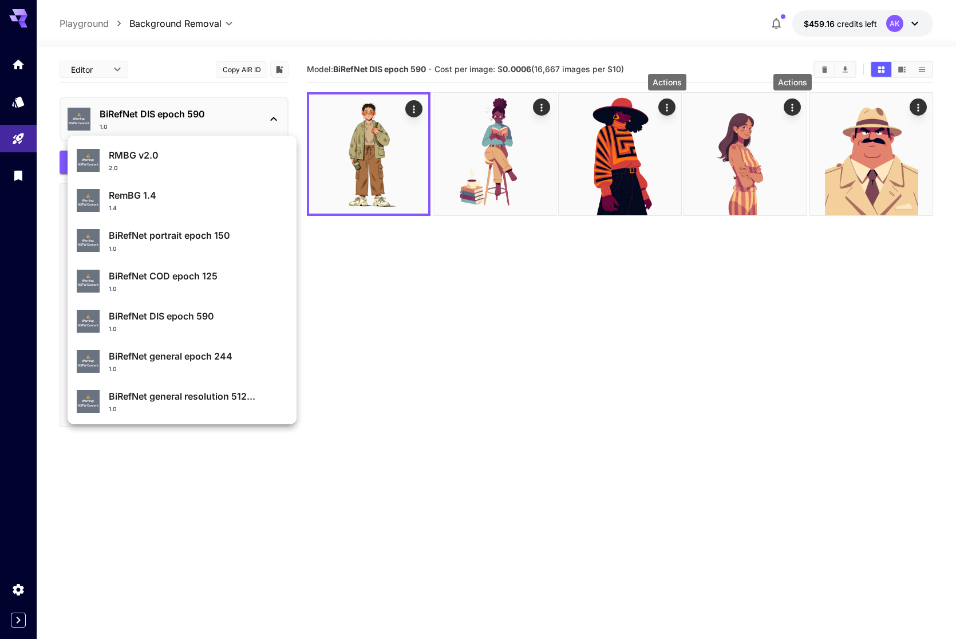
click at [247, 203] on div "RemBG 1.4 1.4" at bounding box center [198, 200] width 179 height 24
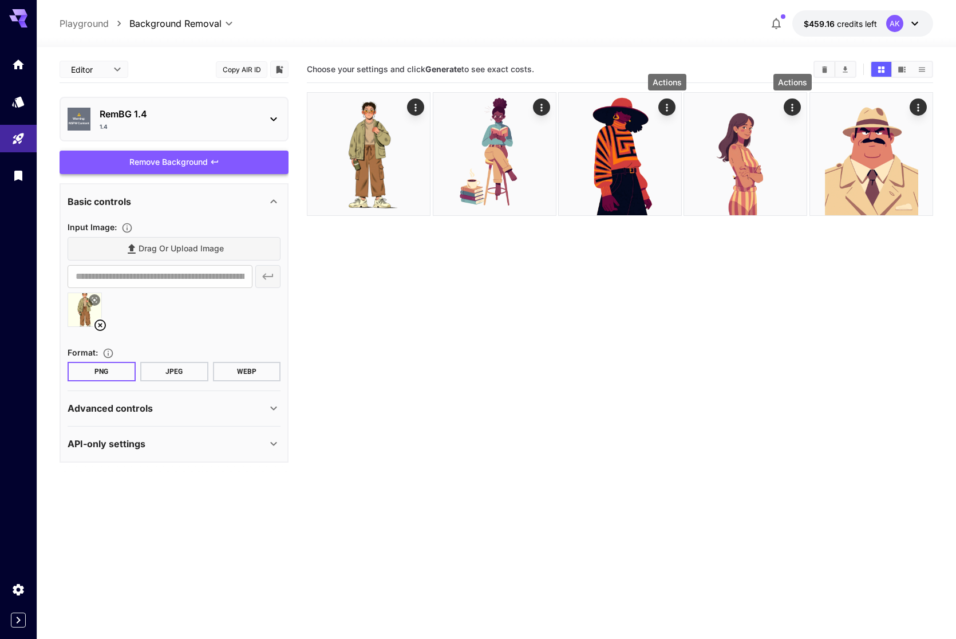
click at [154, 157] on div "Remove Background" at bounding box center [174, 162] width 229 height 23
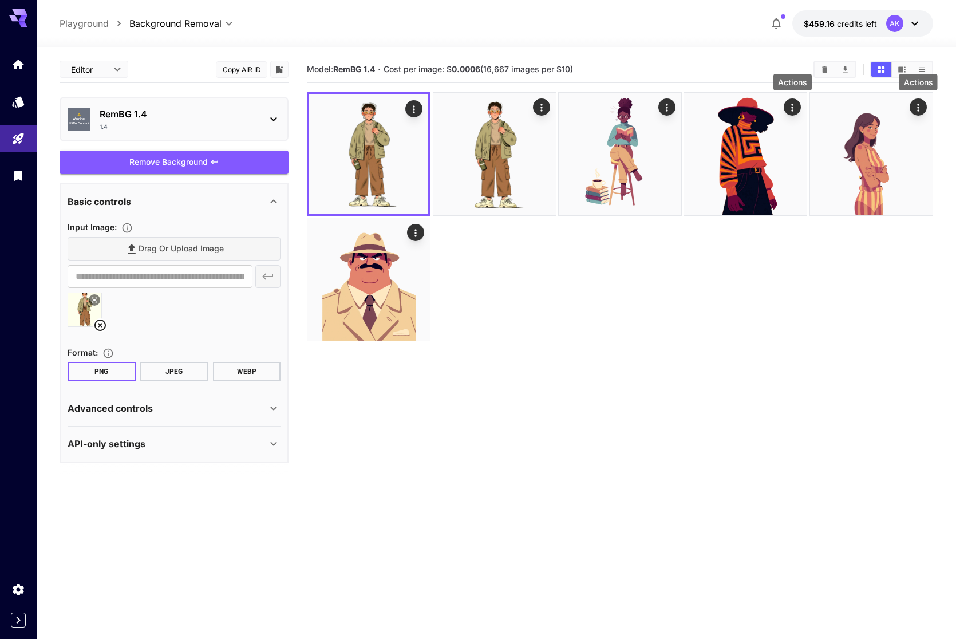
click at [238, 407] on div "Advanced controls" at bounding box center [167, 408] width 199 height 14
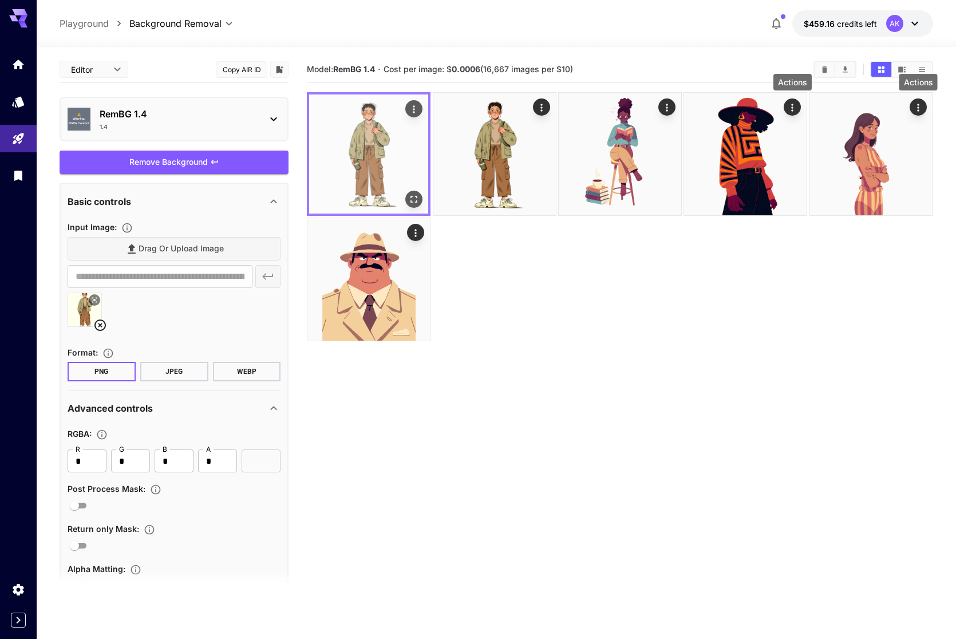
click at [409, 108] on icon "Actions" at bounding box center [413, 109] width 11 height 11
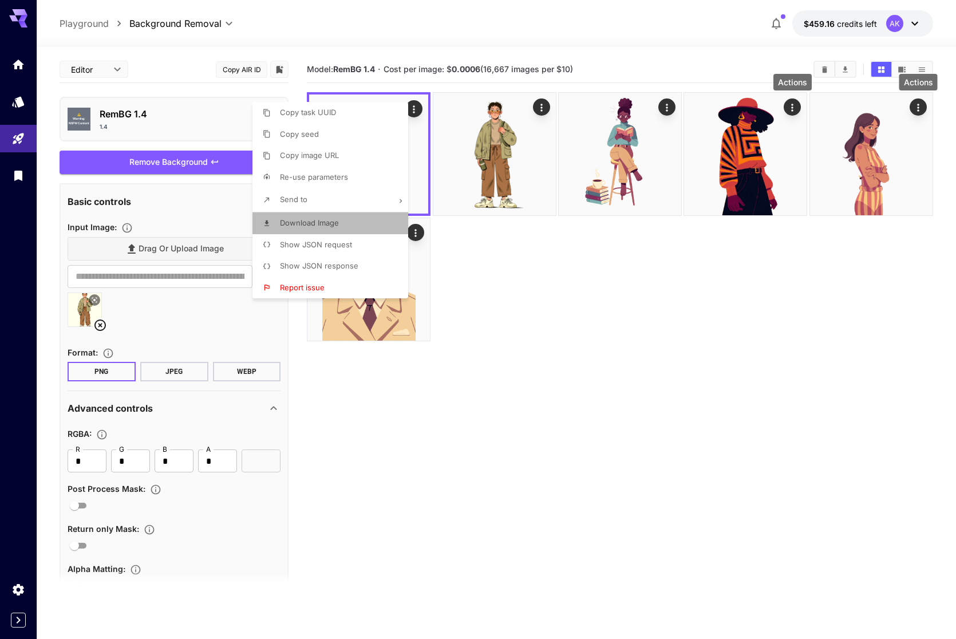
click at [348, 223] on li "Download Image" at bounding box center [333, 223] width 163 height 22
click at [229, 125] on div at bounding box center [478, 319] width 956 height 639
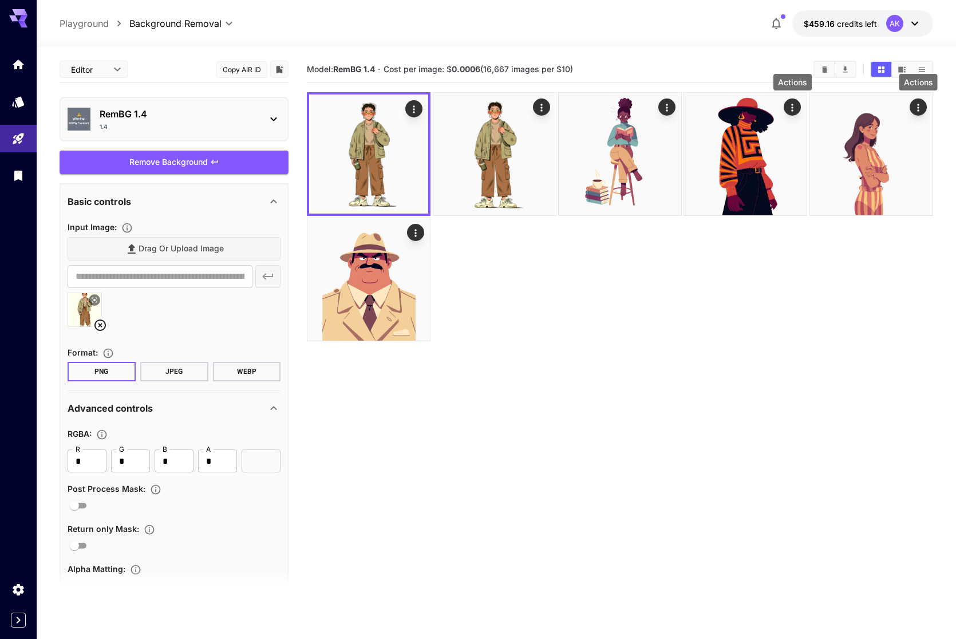
click at [196, 118] on p "RemBG 1.4" at bounding box center [179, 114] width 158 height 14
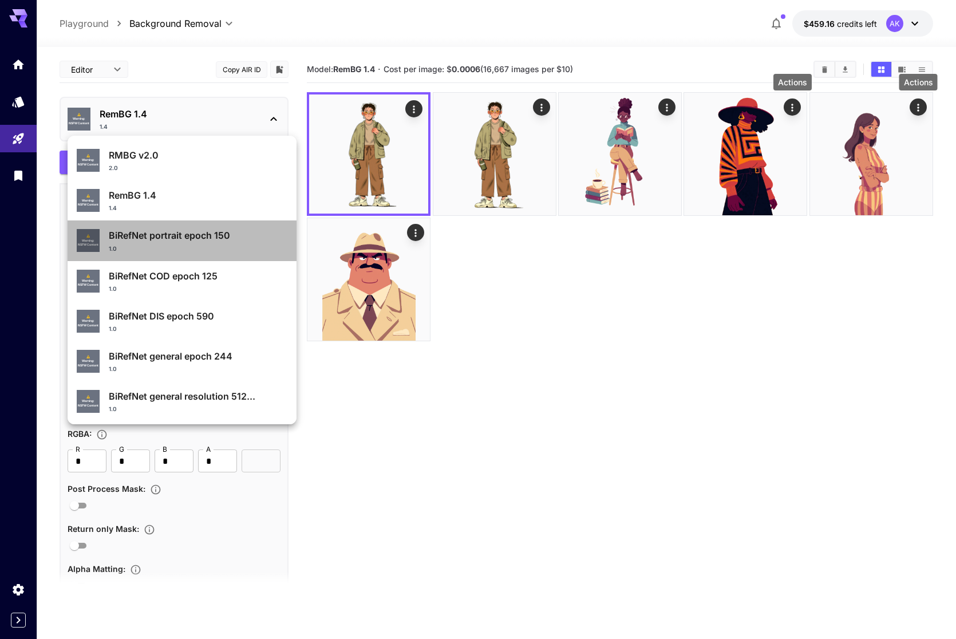
click at [251, 241] on p "BiRefNet portrait epoch 150" at bounding box center [198, 235] width 179 height 14
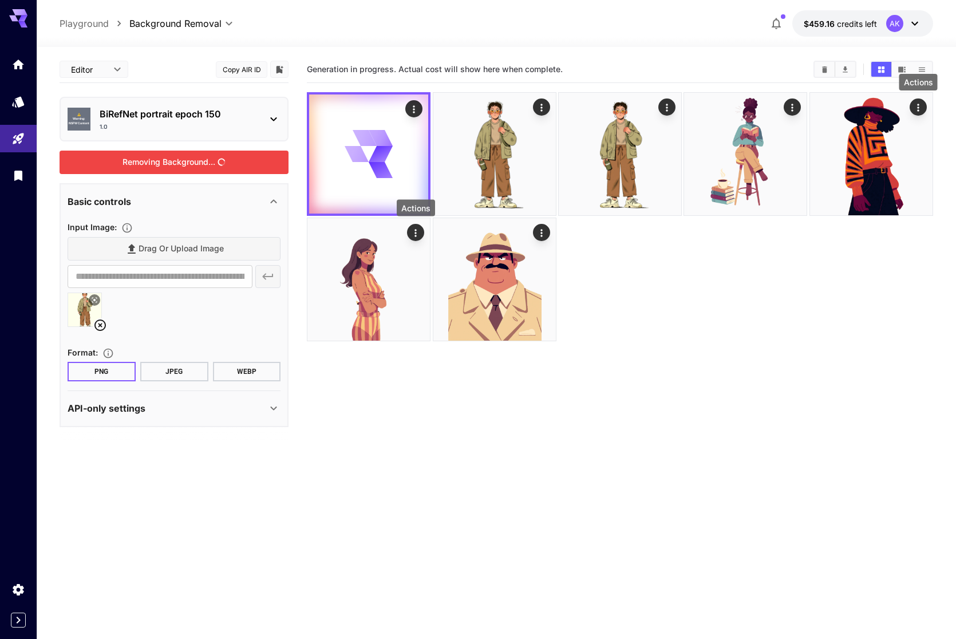
click at [195, 161] on div "Removing Background..." at bounding box center [174, 162] width 229 height 23
click at [415, 108] on icon "Actions" at bounding box center [413, 109] width 11 height 11
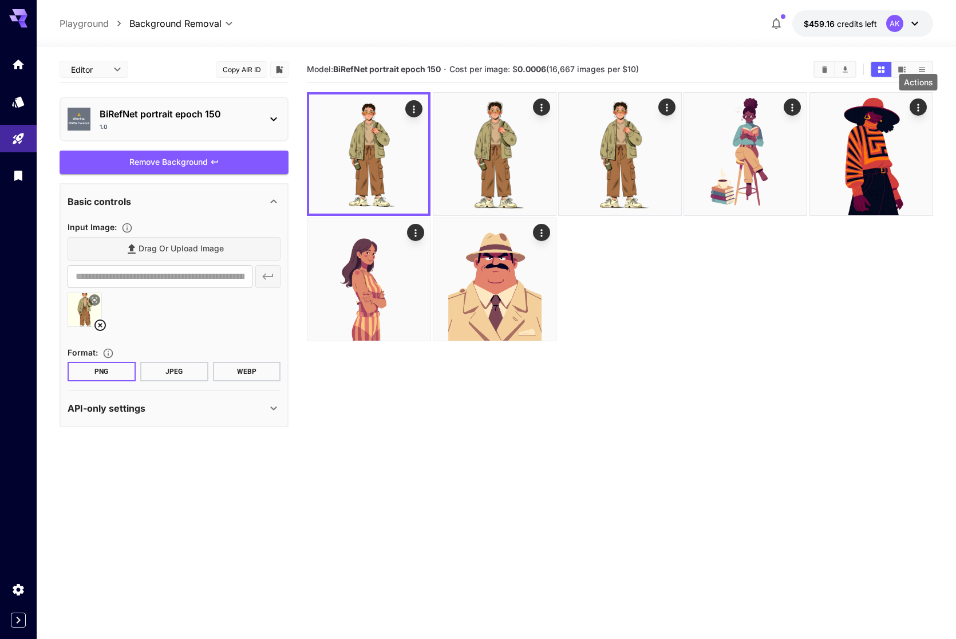
click at [462, 453] on section "Model: BiRefNet portrait epoch 150 · Cost per image: $ 0.0006 (16,667 images pe…" at bounding box center [620, 375] width 626 height 639
click at [416, 113] on icon "Actions" at bounding box center [413, 109] width 11 height 11
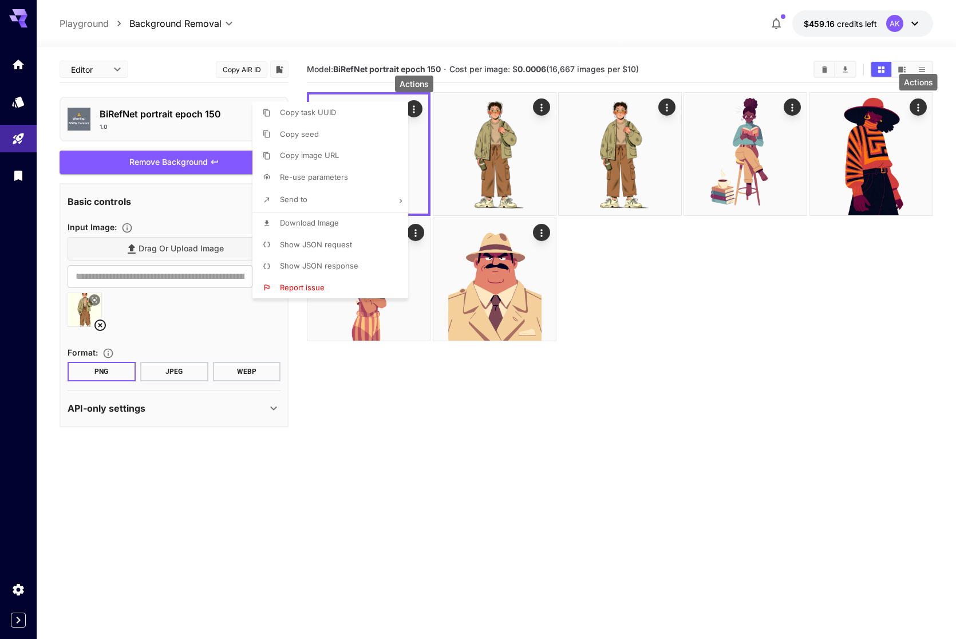
click at [343, 223] on li "Download Image" at bounding box center [333, 223] width 163 height 22
click at [199, 108] on div at bounding box center [478, 319] width 956 height 639
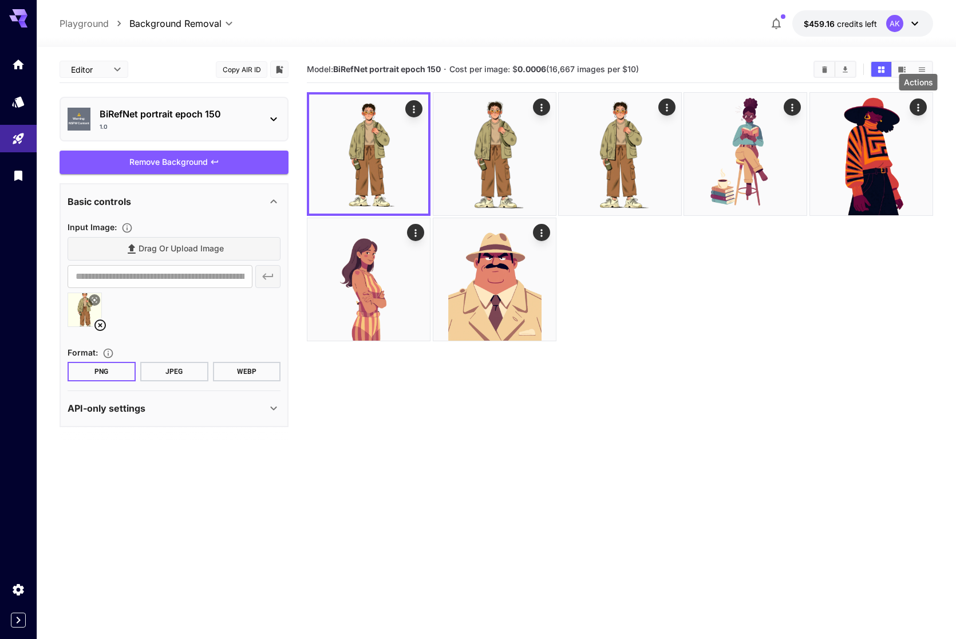
click at [212, 122] on div "1.0" at bounding box center [179, 126] width 158 height 9
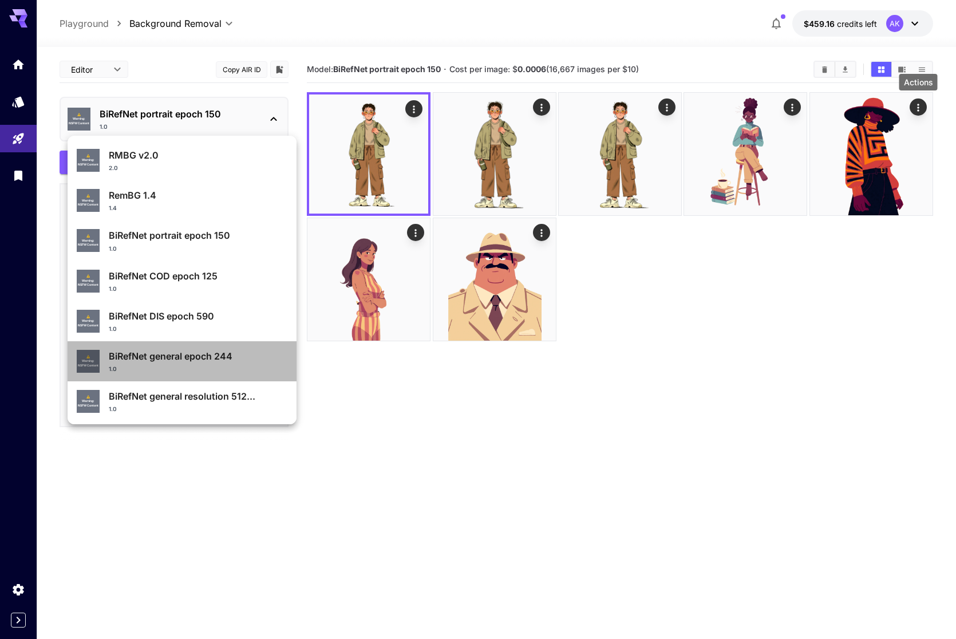
click at [249, 367] on div "1.0" at bounding box center [198, 369] width 179 height 9
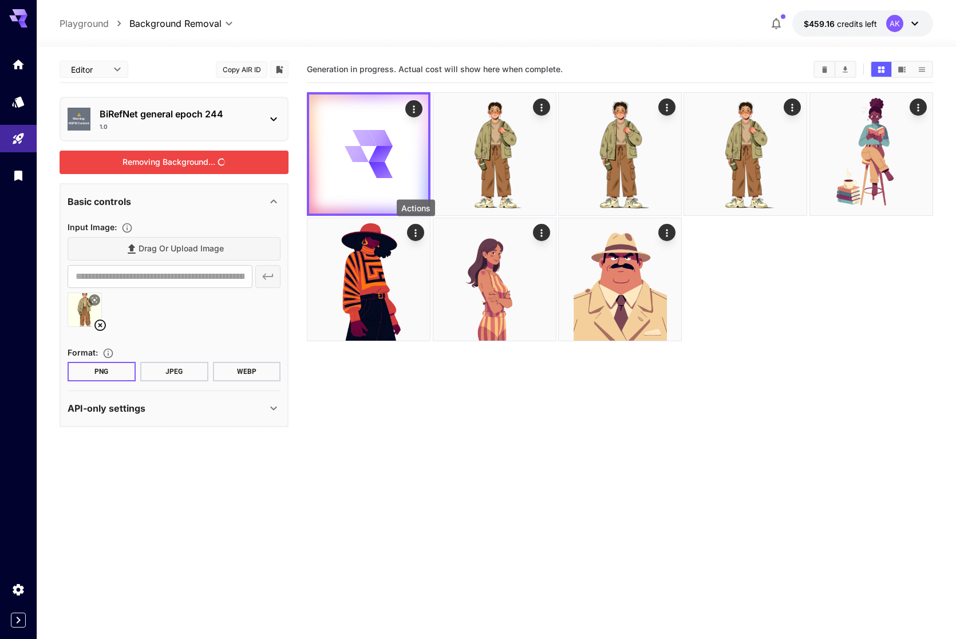
click at [180, 158] on div "Removing Background..." at bounding box center [174, 162] width 229 height 23
click at [417, 108] on icon "Actions" at bounding box center [413, 109] width 11 height 11
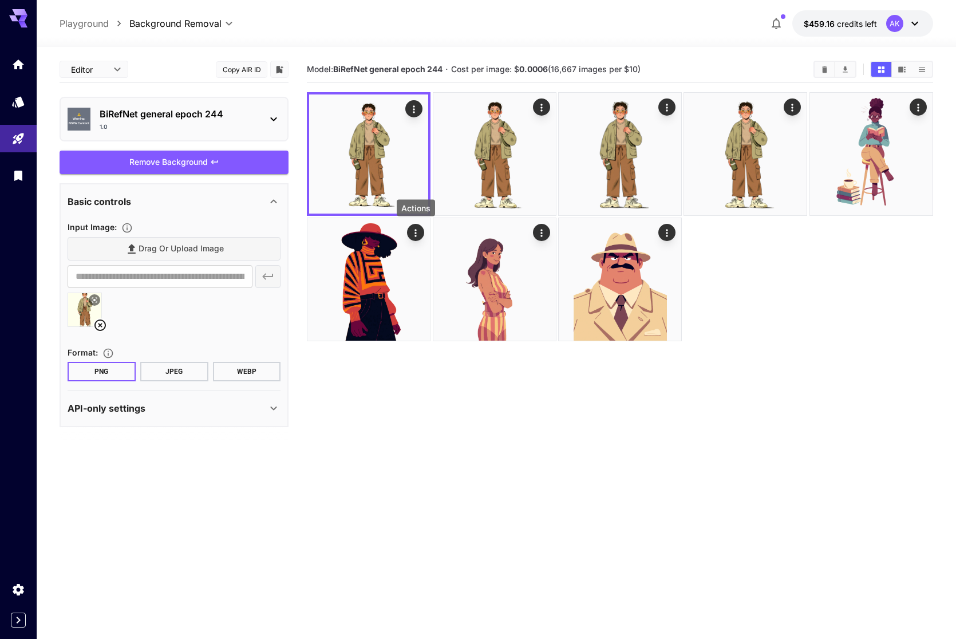
click at [482, 450] on section "Model: BiRefNet general epoch 244 · Cost per image: $ 0.0006 (16,667 images per…" at bounding box center [620, 375] width 626 height 639
click at [414, 108] on icon "Actions" at bounding box center [413, 109] width 11 height 11
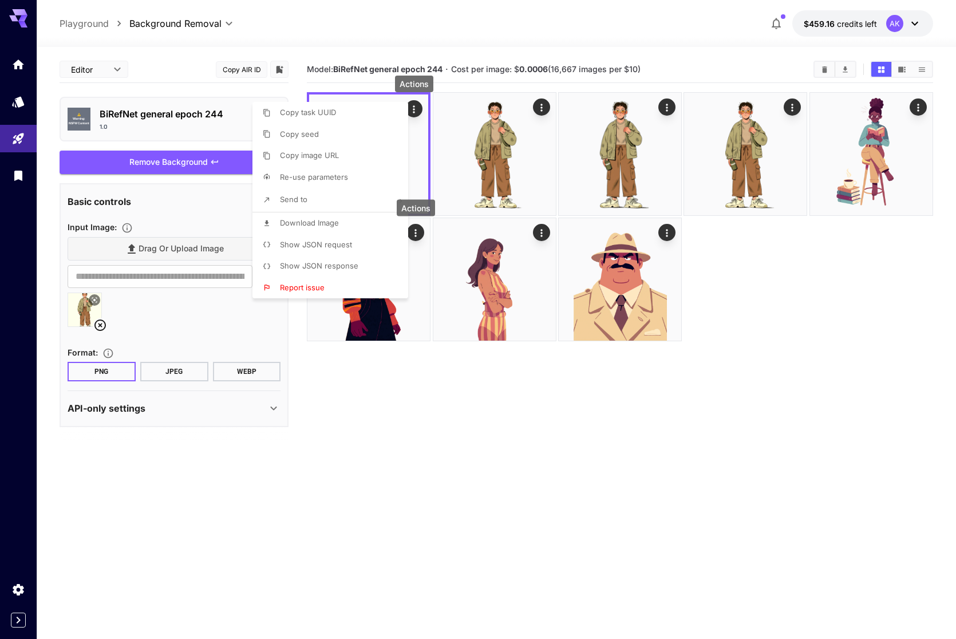
click at [331, 225] on span "Download Image" at bounding box center [309, 222] width 59 height 9
click at [220, 122] on div at bounding box center [478, 319] width 956 height 639
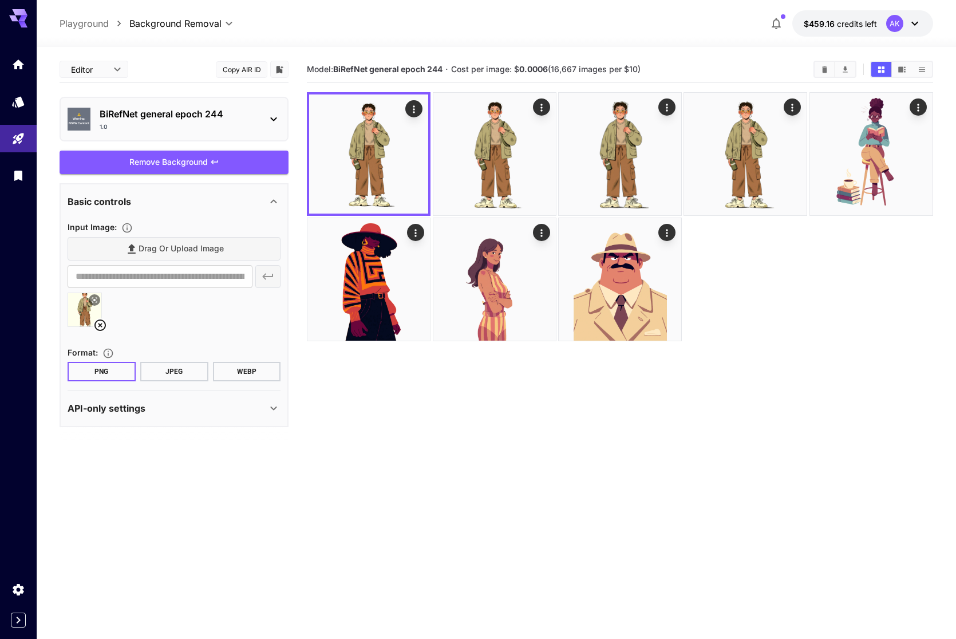
click at [255, 121] on div "BiRefNet general epoch 244 1.0" at bounding box center [179, 119] width 158 height 24
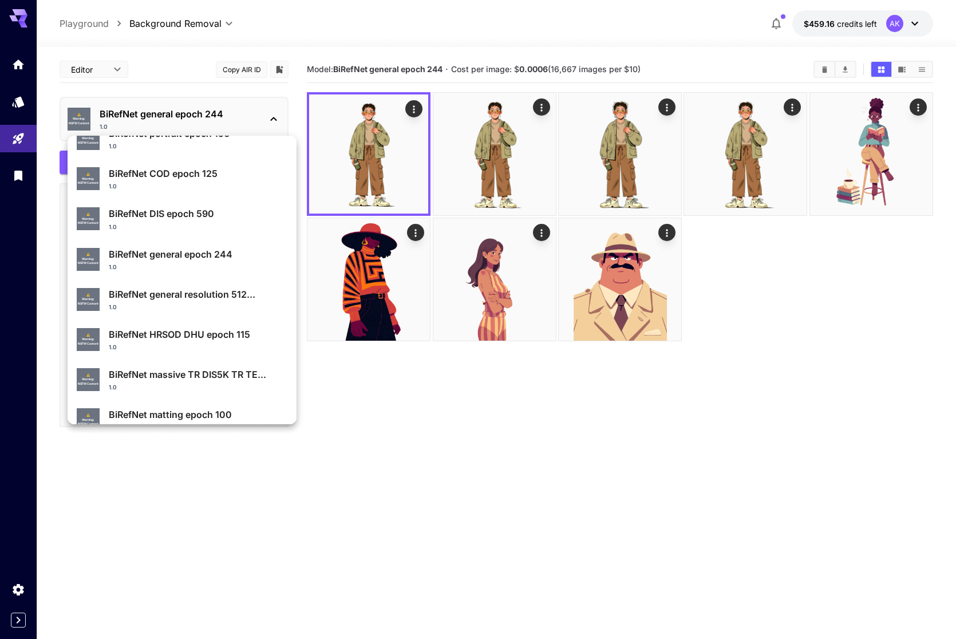
scroll to position [104, 0]
click at [255, 299] on p "BiRefNet general resolution 512..." at bounding box center [198, 293] width 179 height 14
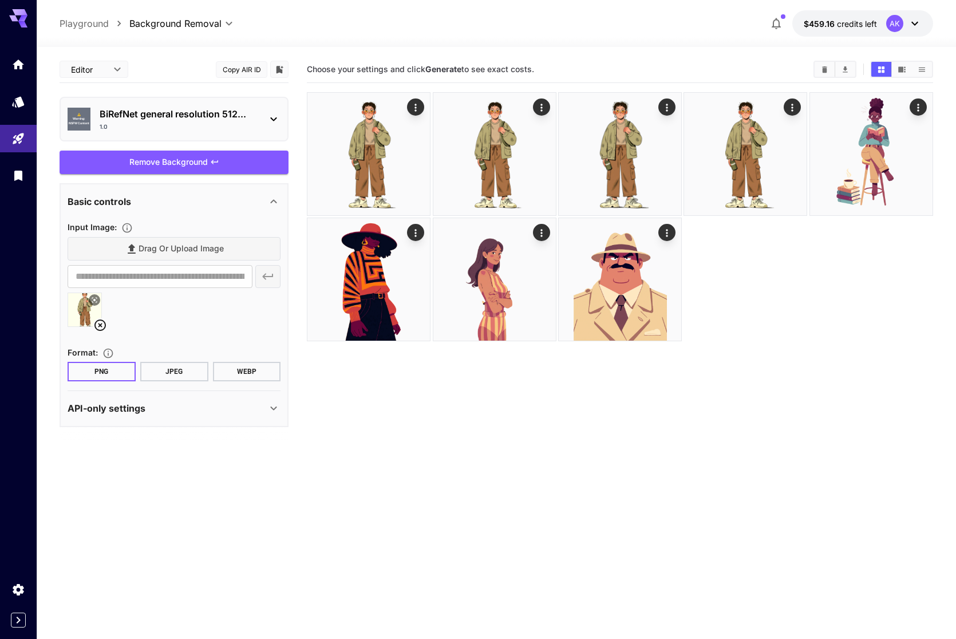
click at [184, 163] on div "Remove Background" at bounding box center [174, 162] width 229 height 23
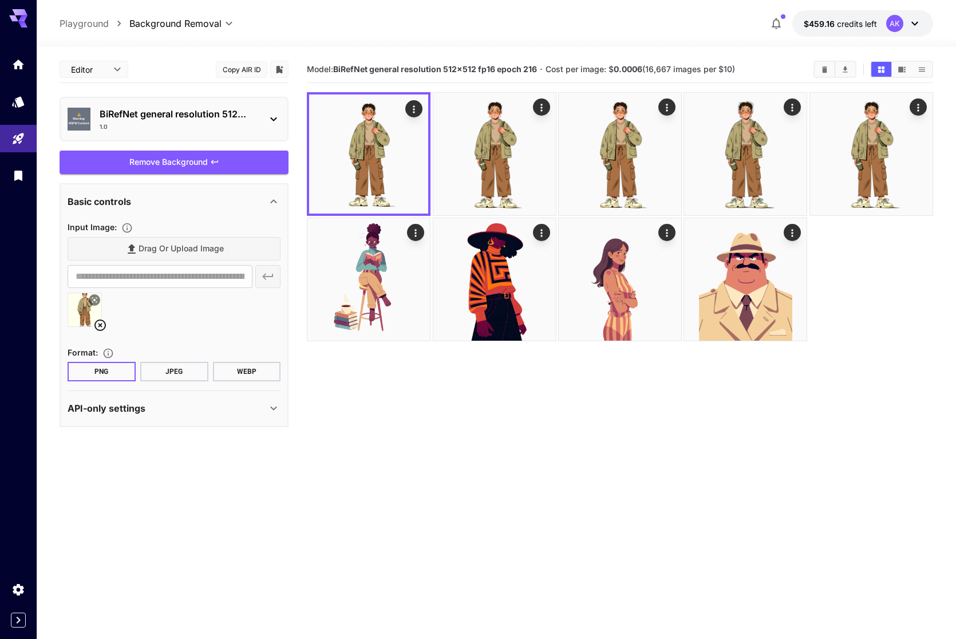
click at [232, 111] on p "BiRefNet general resolution 512..." at bounding box center [179, 114] width 158 height 14
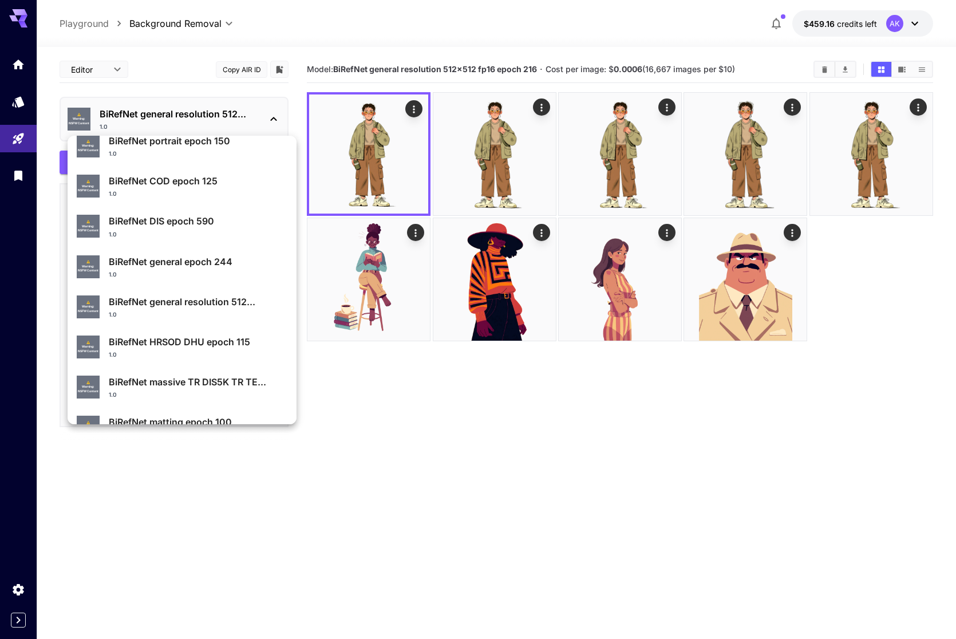
scroll to position [96, 0]
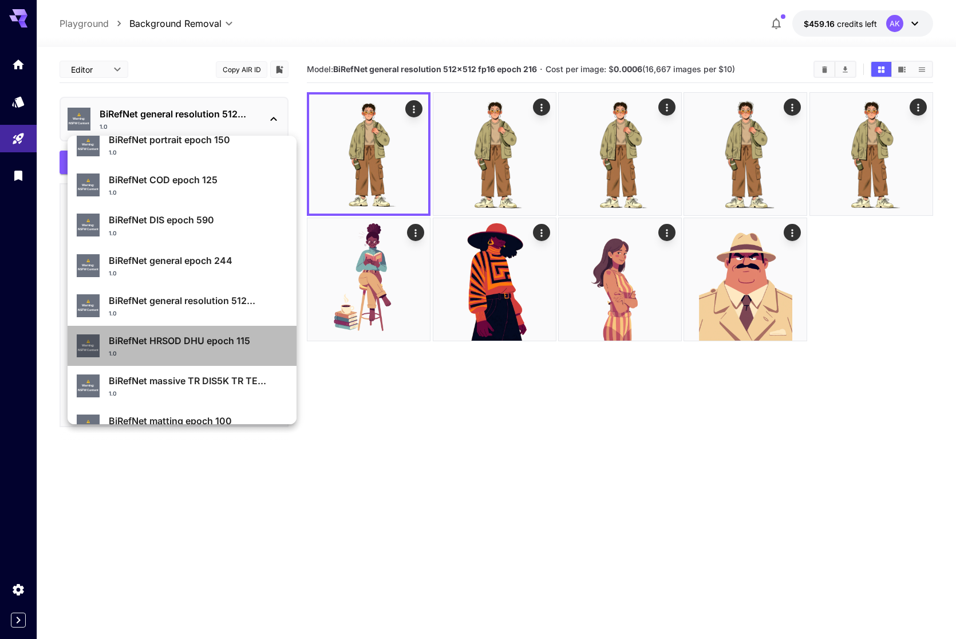
click at [258, 343] on p "BiRefNet HRSOD DHU epoch 115" at bounding box center [198, 341] width 179 height 14
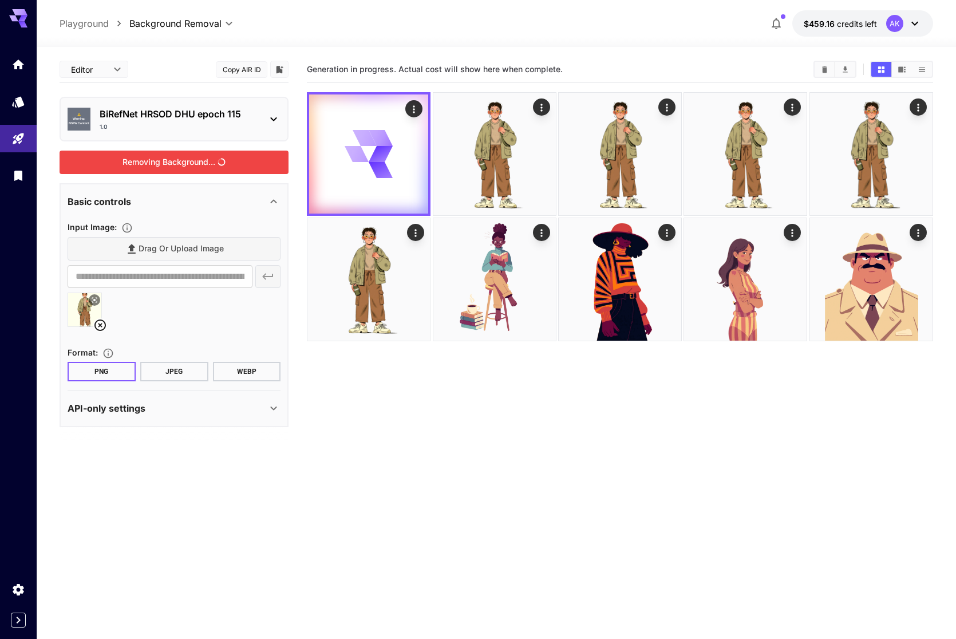
click at [200, 163] on div "Removing Background..." at bounding box center [174, 162] width 229 height 23
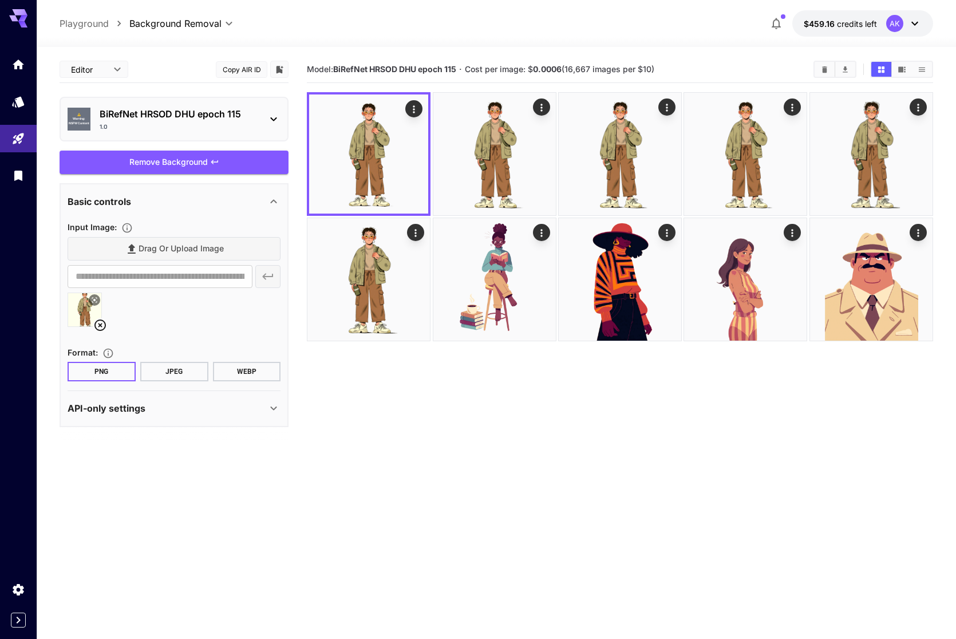
click at [239, 105] on div "⚠️ Warning: NSFW Content BiRefNet HRSOD DHU epoch 115 1.0" at bounding box center [174, 118] width 213 height 33
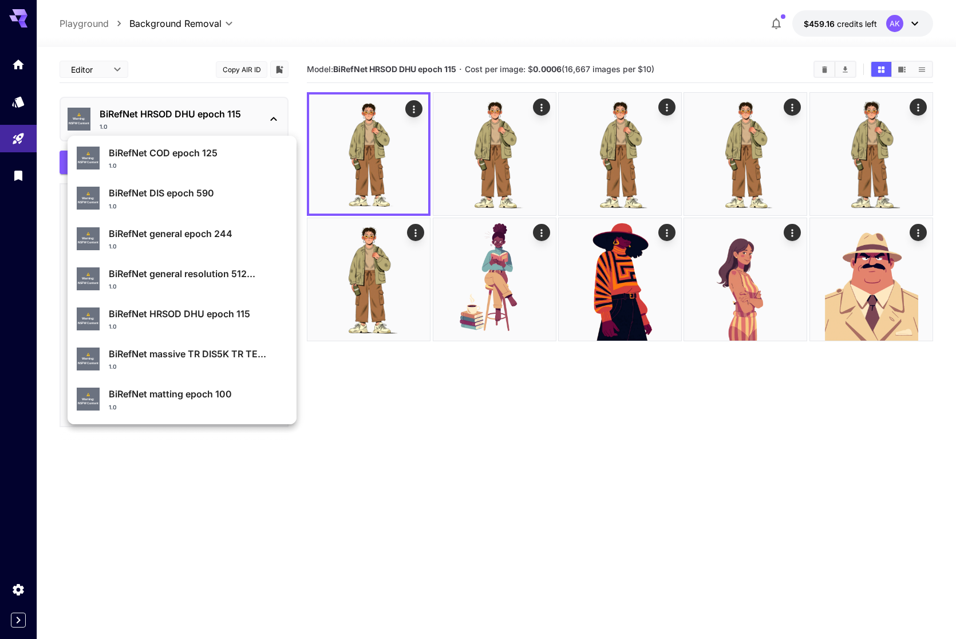
scroll to position [122, 0]
click at [235, 354] on p "BiRefNet massive TR DIS5K TR TE..." at bounding box center [198, 354] width 179 height 14
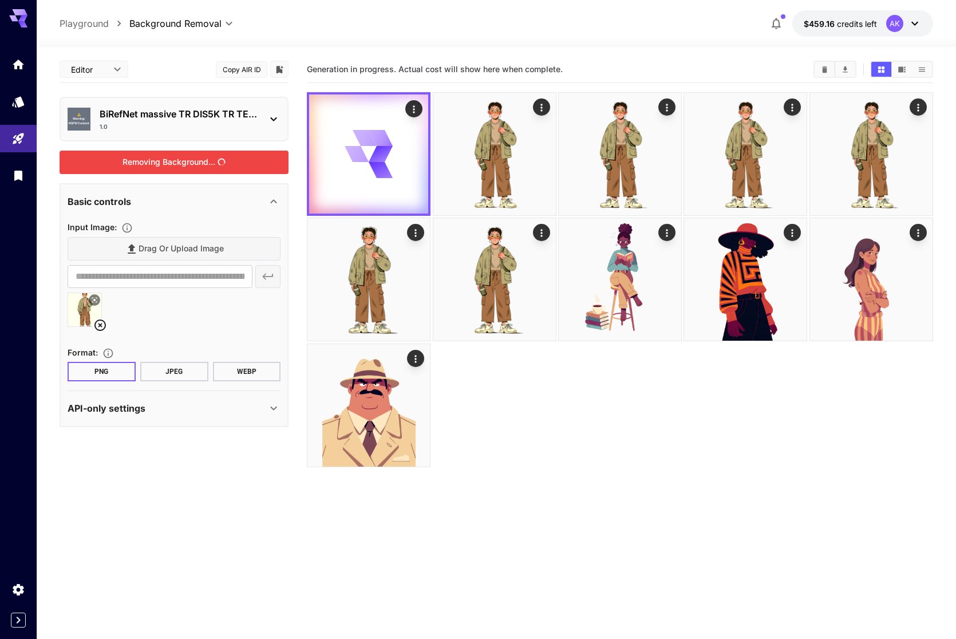
click at [196, 174] on div "Removing Background..." at bounding box center [174, 162] width 229 height 23
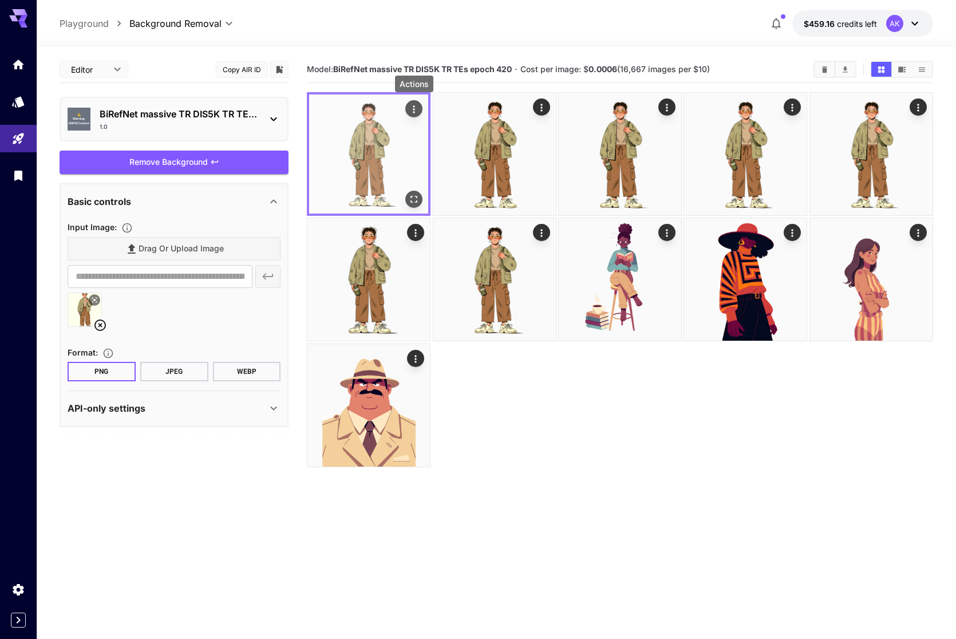
click at [417, 109] on icon "Actions" at bounding box center [413, 109] width 11 height 11
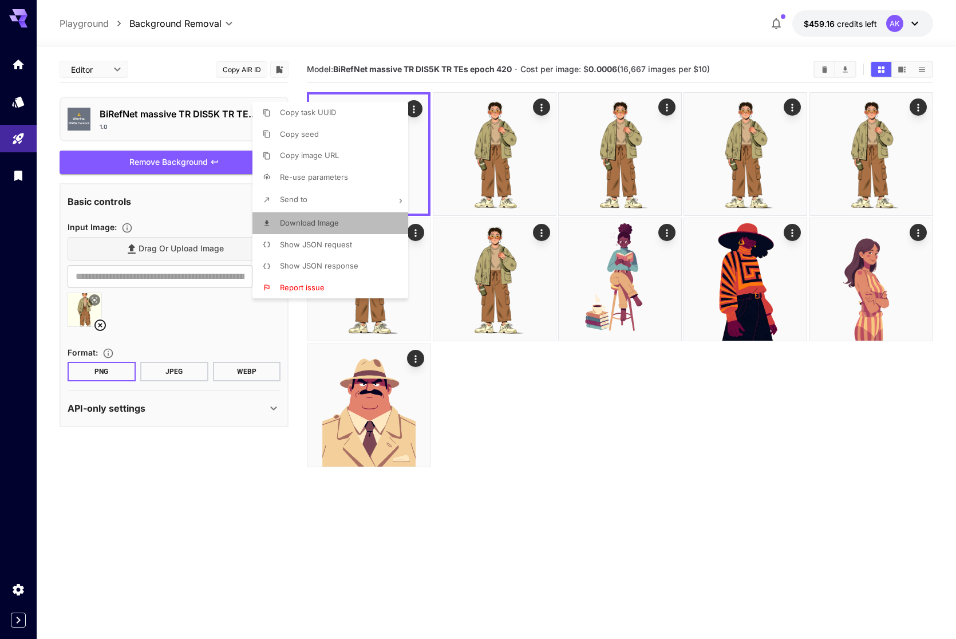
click at [347, 215] on li "Download Image" at bounding box center [333, 223] width 163 height 22
